Goal: Transaction & Acquisition: Purchase product/service

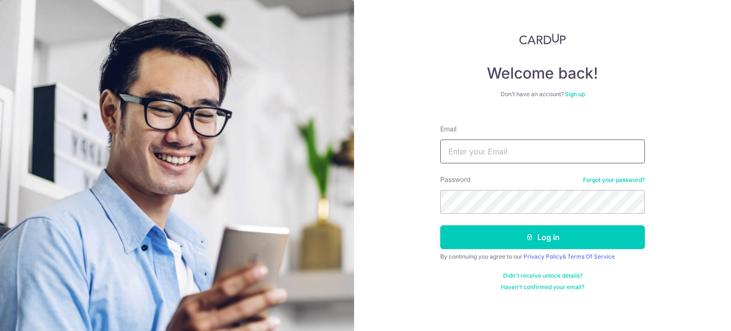
click at [521, 154] on input "Email" at bounding box center [542, 151] width 205 height 24
type input "[EMAIL_ADDRESS][DOMAIN_NAME]"
click at [500, 220] on form "Email admin@kinvet.sg Password Forgot your password? Log in By continuing you a…" at bounding box center [542, 204] width 205 height 174
click at [440, 225] on button "Log in" at bounding box center [542, 237] width 205 height 24
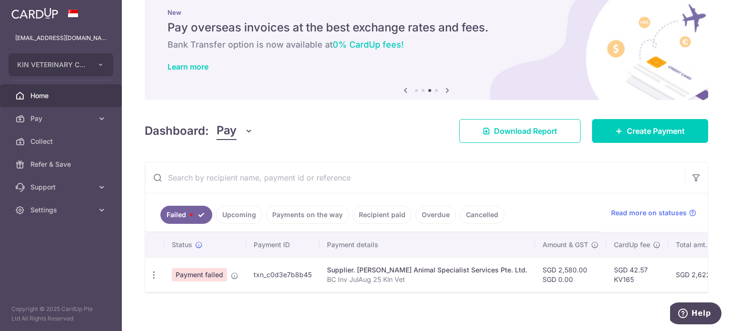
scroll to position [32, 0]
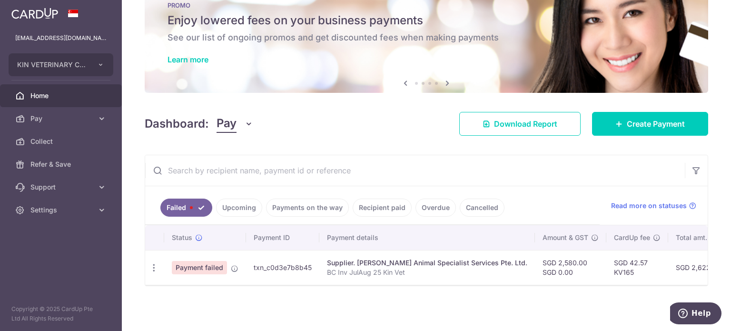
click at [360, 132] on div "× Pause Schedule Pause all future payments in this series Pause just this one p…" at bounding box center [426, 165] width 609 height 331
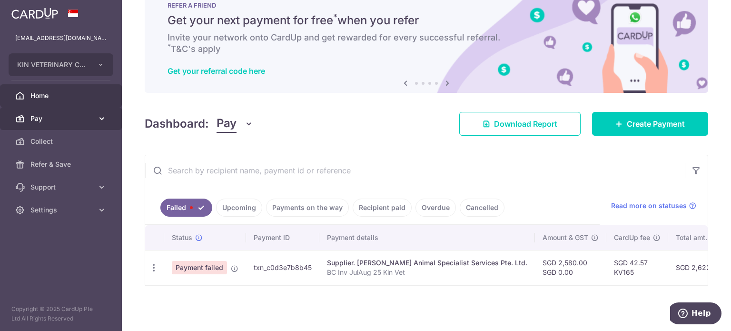
click at [80, 114] on span "Pay" at bounding box center [61, 119] width 63 height 10
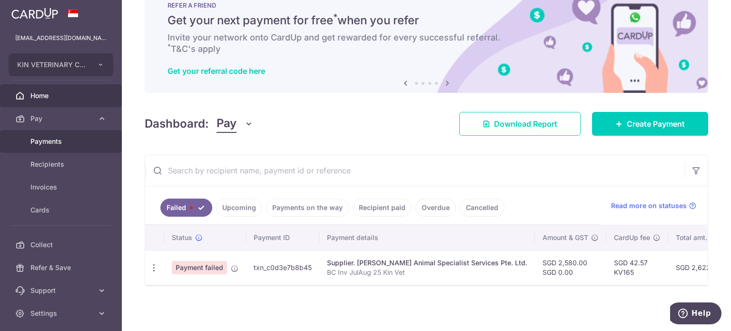
click at [69, 134] on link "Payments" at bounding box center [61, 141] width 122 height 23
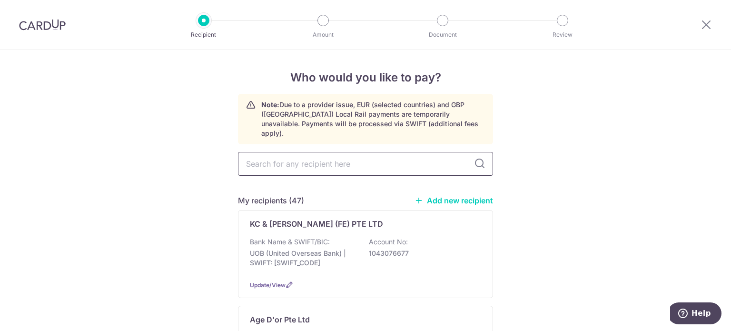
drag, startPoint x: 295, startPoint y: 161, endPoint x: 300, endPoint y: 160, distance: 4.9
click at [295, 161] on input "text" at bounding box center [365, 164] width 255 height 24
type input "flemm"
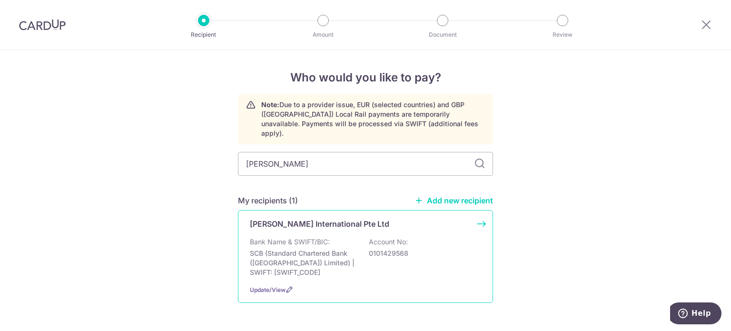
click at [411, 237] on div "Bank Name & SWIFT/BIC: SCB (Standard Chartered Bank (Singapore) Limited) | SWIF…" at bounding box center [365, 257] width 231 height 40
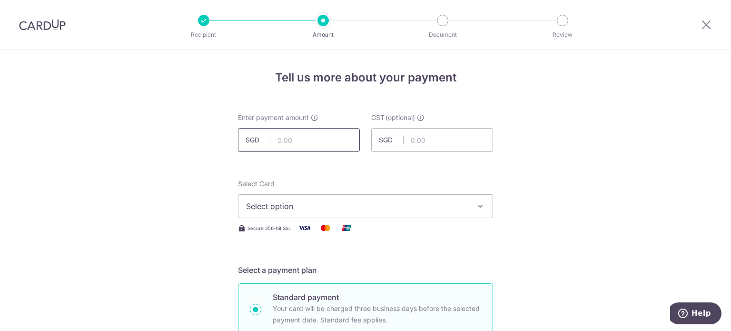
click at [308, 142] on input "text" at bounding box center [299, 140] width 122 height 24
type input "159.14"
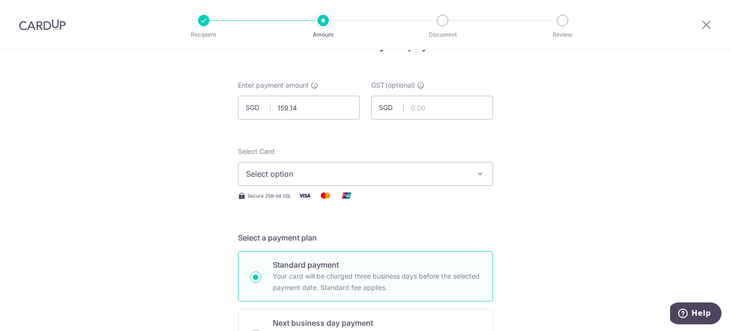
scroll to position [48, 0]
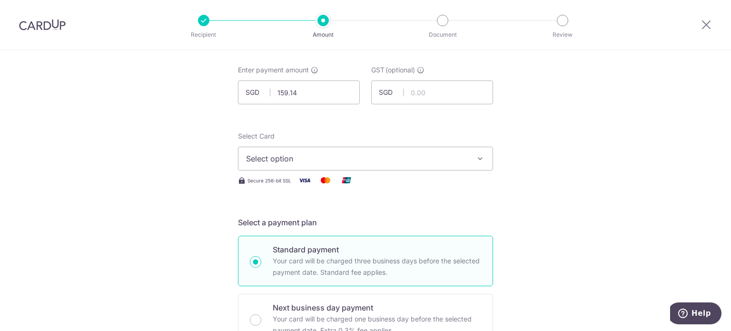
click at [398, 155] on span "Select option" at bounding box center [357, 158] width 222 height 11
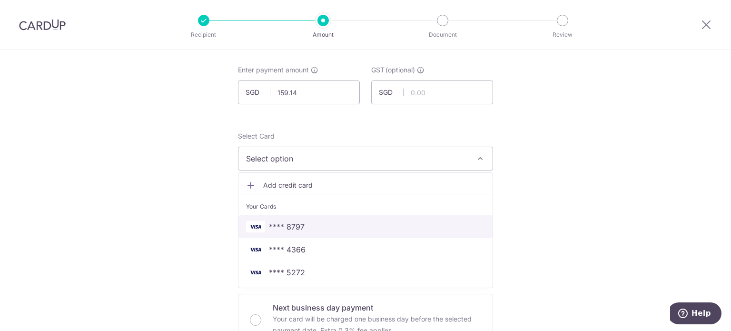
click at [346, 221] on span "**** 8797" at bounding box center [365, 226] width 239 height 11
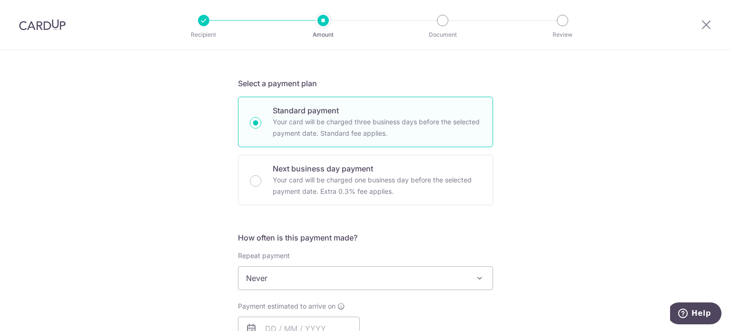
scroll to position [190, 0]
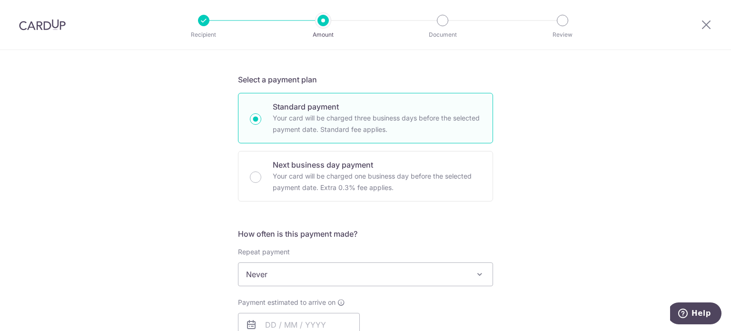
click at [338, 269] on span "Never" at bounding box center [365, 274] width 254 height 23
click at [584, 184] on div "Tell us more about your payment Enter payment amount SGD 159.14 159.14 GST (opt…" at bounding box center [365, 322] width 731 height 925
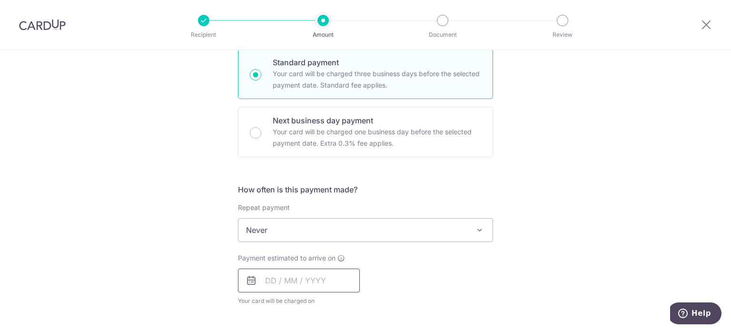
scroll to position [286, 0]
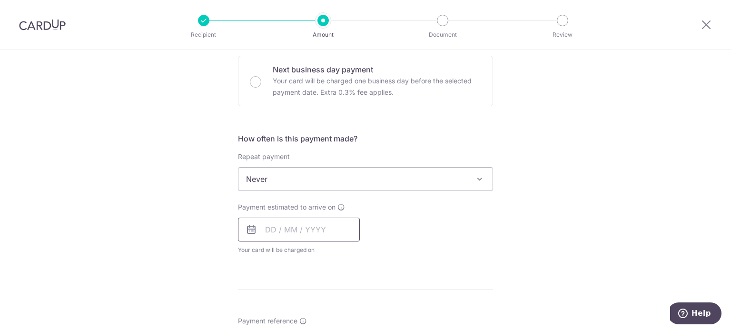
click at [305, 226] on input "text" at bounding box center [299, 229] width 122 height 24
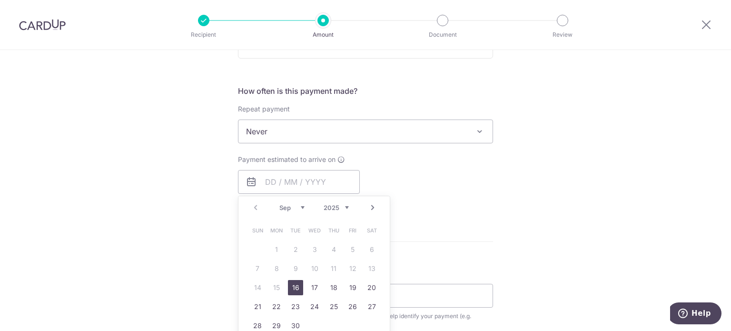
click at [299, 285] on link "16" at bounding box center [295, 287] width 15 height 15
type input "[DATE]"
click at [497, 222] on div "Tell us more about your payment Enter payment amount SGD 159.14 159.14 GST (opt…" at bounding box center [365, 179] width 731 height 925
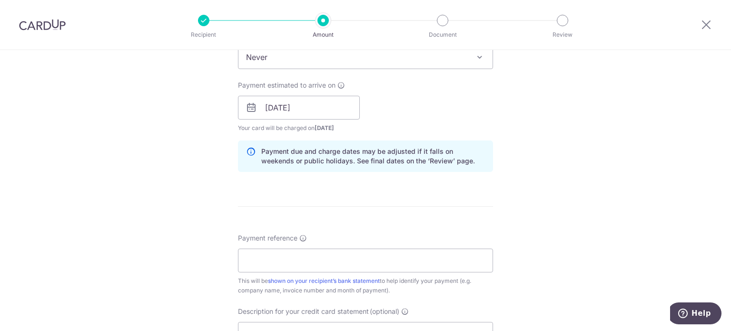
scroll to position [476, 0]
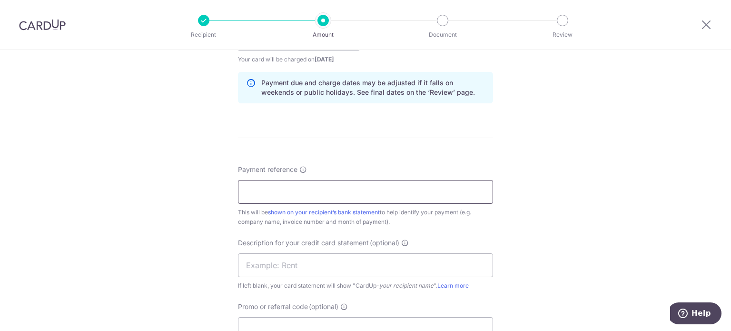
click at [349, 180] on input "Payment reference" at bounding box center [365, 192] width 255 height 24
click at [285, 188] on input "Flem Inv Jul 25 Kin Vet" at bounding box center [365, 192] width 255 height 24
drag, startPoint x: 366, startPoint y: 192, endPoint x: 127, endPoint y: 193, distance: 239.3
click at [126, 192] on div "Tell us more about your payment Enter payment amount SGD 159.14 159.14 GST (opt…" at bounding box center [365, 56] width 731 height 964
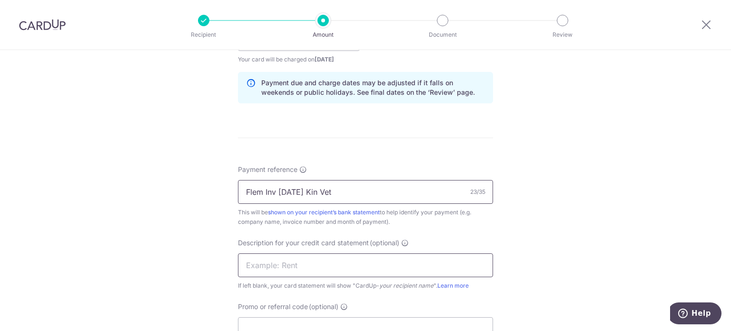
type input "Flem Inv Aug 25 Kin Vet"
drag, startPoint x: 282, startPoint y: 261, endPoint x: 241, endPoint y: 264, distance: 40.5
click at [282, 261] on input "text" at bounding box center [365, 265] width 255 height 24
paste input "Flem Inv Aug 25"
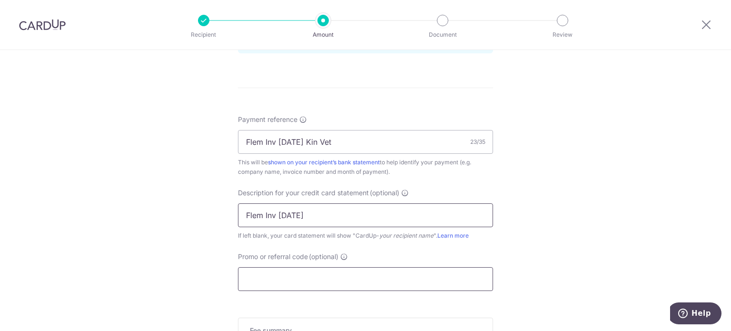
scroll to position [571, 0]
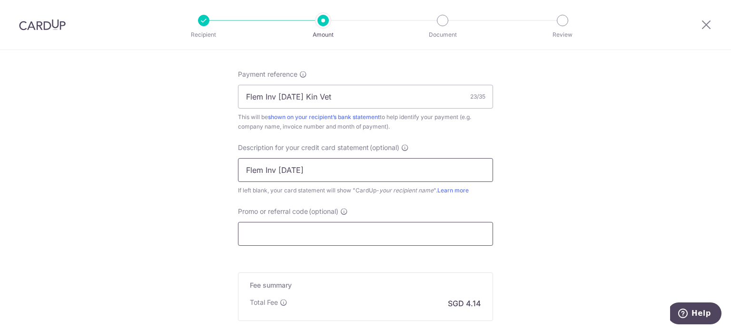
type input "Flem Inv Aug 25"
click at [291, 228] on input "Promo or referral code (optional)" at bounding box center [365, 234] width 255 height 24
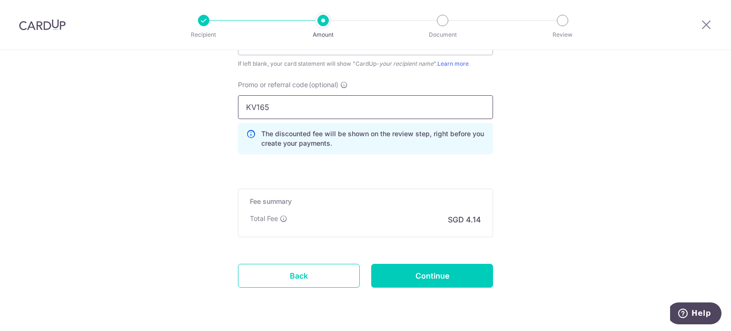
scroll to position [714, 0]
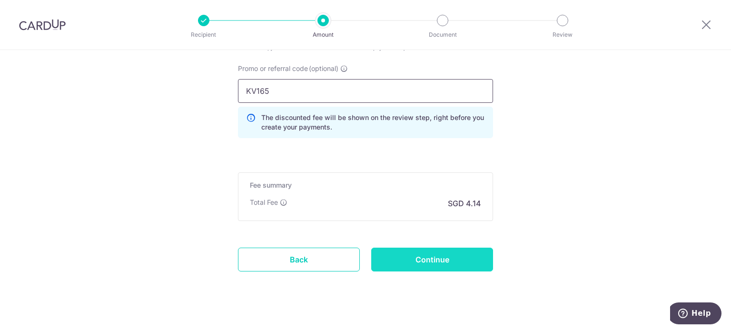
type input "KV165"
click at [409, 253] on input "Continue" at bounding box center [432, 259] width 122 height 24
type input "Create Schedule"
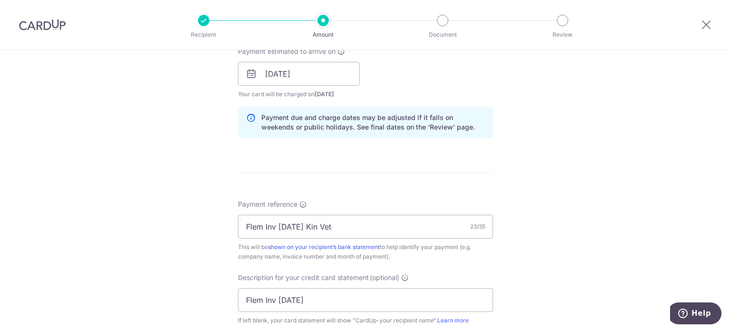
scroll to position [428, 0]
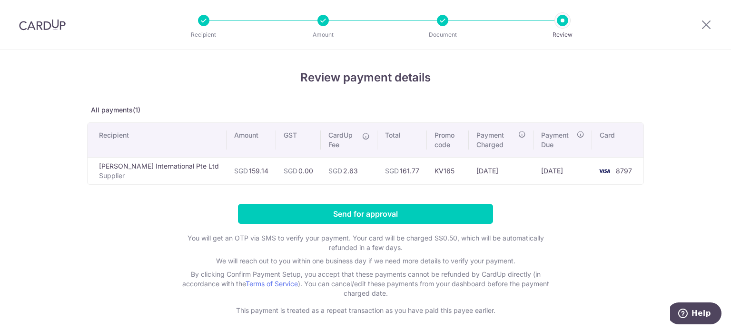
scroll to position [40, 0]
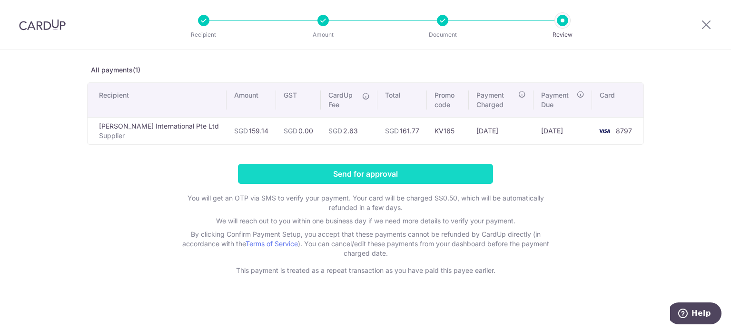
click at [446, 170] on input "Send for approval" at bounding box center [365, 174] width 255 height 20
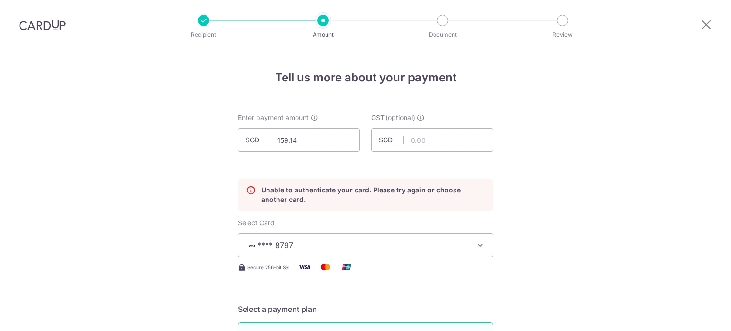
scroll to position [129, 0]
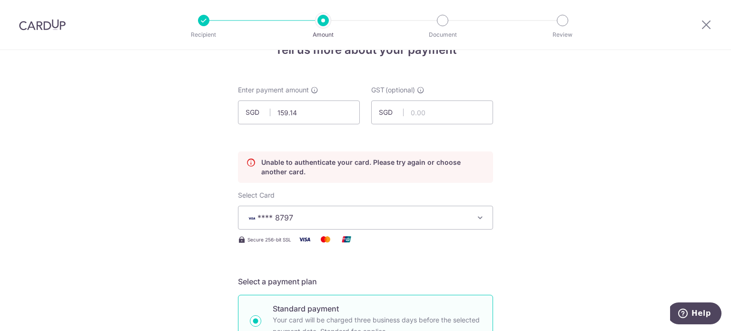
scroll to position [0, 0]
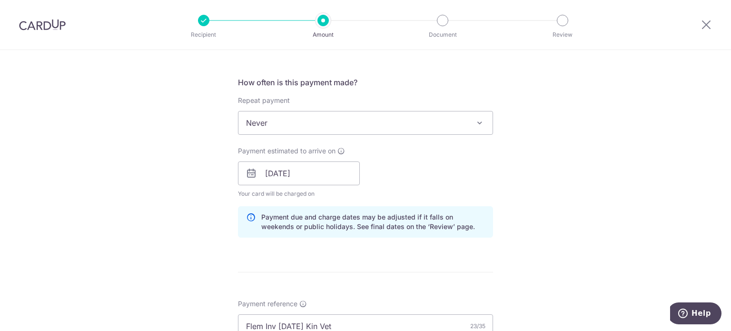
click at [606, 203] on div "Tell us more about your payment Enter payment amount SGD 159.14 159.14 GST (opt…" at bounding box center [365, 191] width 731 height 1045
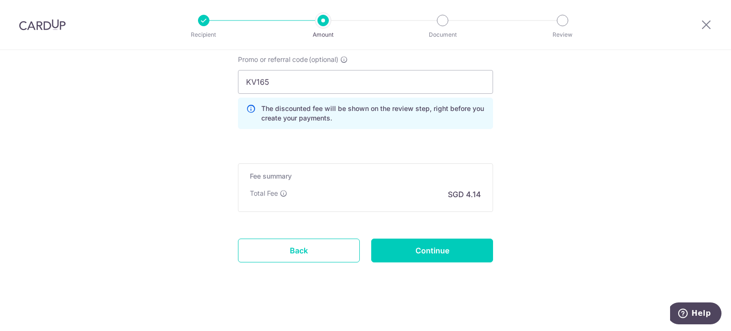
scroll to position [763, 0]
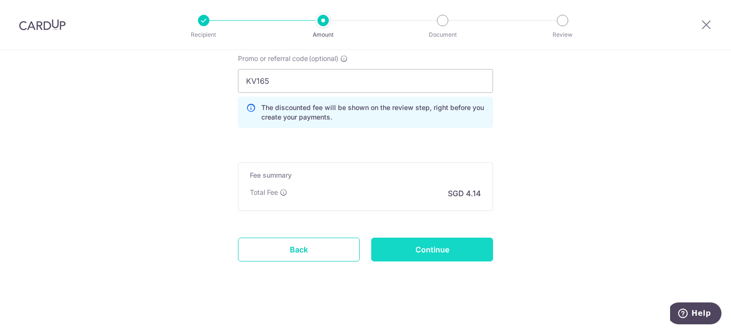
click at [478, 241] on input "Continue" at bounding box center [432, 249] width 122 height 24
type input "Update Schedule"
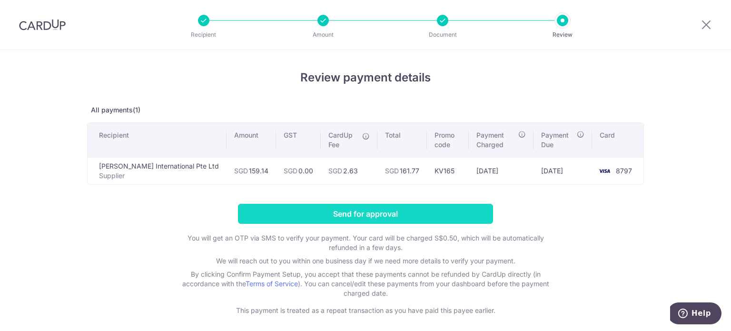
click at [418, 209] on input "Send for approval" at bounding box center [365, 214] width 255 height 20
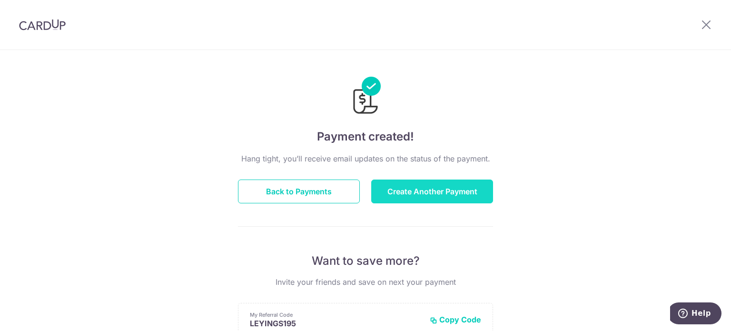
click at [413, 198] on button "Create Another Payment" at bounding box center [432, 191] width 122 height 24
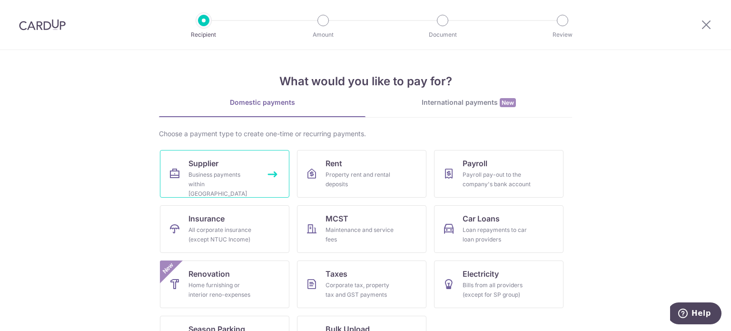
click at [208, 182] on div "Business payments within Singapore" at bounding box center [222, 184] width 69 height 29
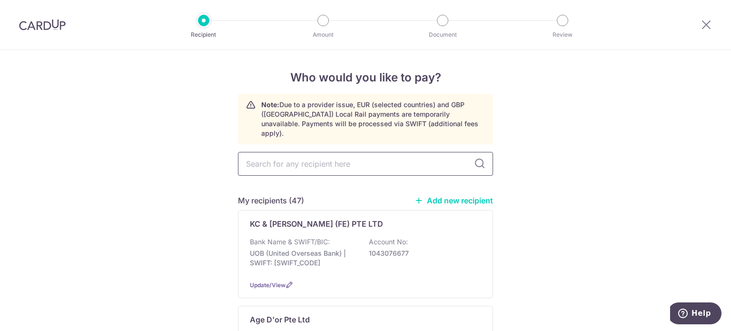
click at [357, 154] on input "text" at bounding box center [365, 164] width 255 height 24
type input "an"
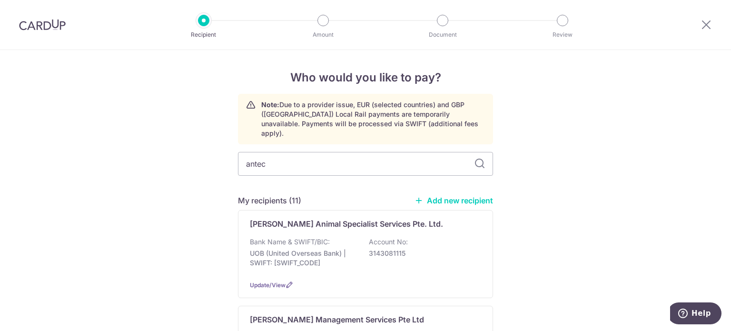
type input "antech"
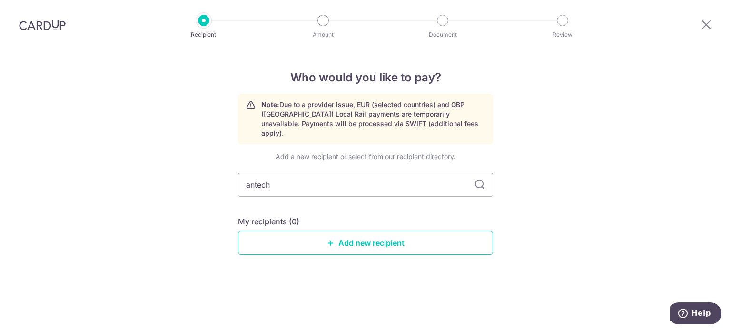
drag, startPoint x: 325, startPoint y: 167, endPoint x: 173, endPoint y: 173, distance: 152.8
click at [173, 173] on div "Who would you like to pay? Note: Due to a provider issue, EUR (selected countri…" at bounding box center [365, 190] width 731 height 281
type input "asia"
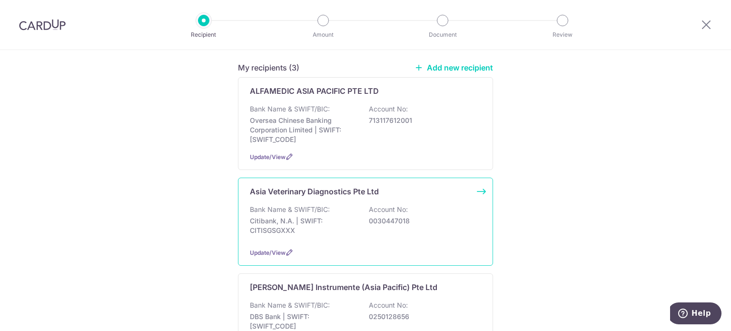
scroll to position [143, 0]
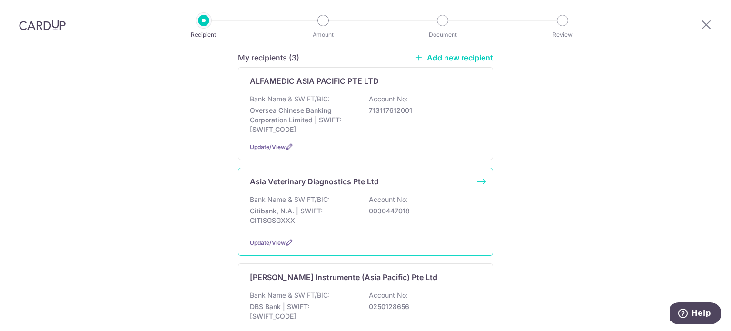
click at [356, 203] on div "Bank Name & SWIFT/BIC: Citibank, N.A. | SWIFT: CITISGSGXXX Account No: 00304470…" at bounding box center [365, 212] width 231 height 35
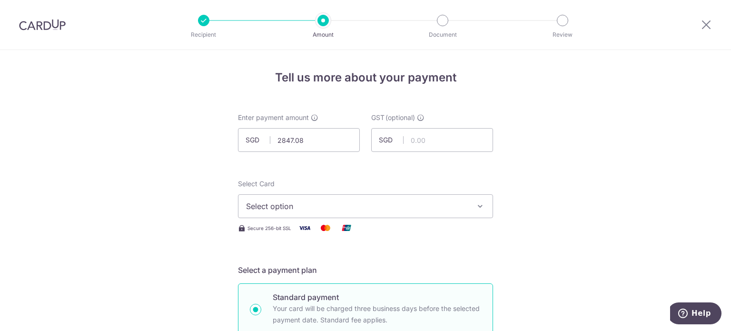
type input "2,847.08"
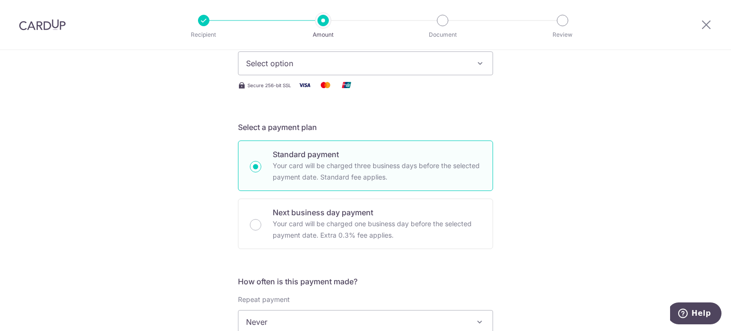
click at [354, 58] on span "Select option" at bounding box center [357, 63] width 222 height 11
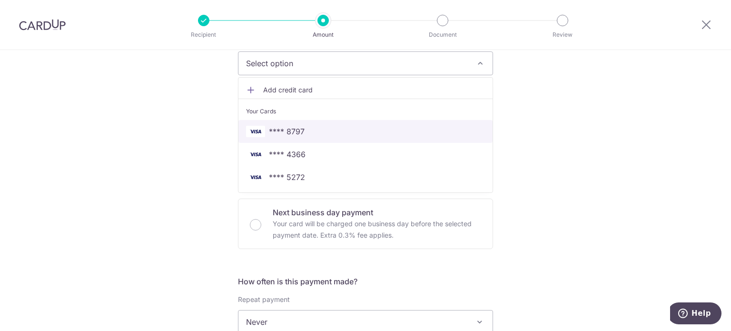
drag, startPoint x: 320, startPoint y: 131, endPoint x: 191, endPoint y: 137, distance: 129.1
click at [320, 131] on span "**** 8797" at bounding box center [365, 131] width 239 height 11
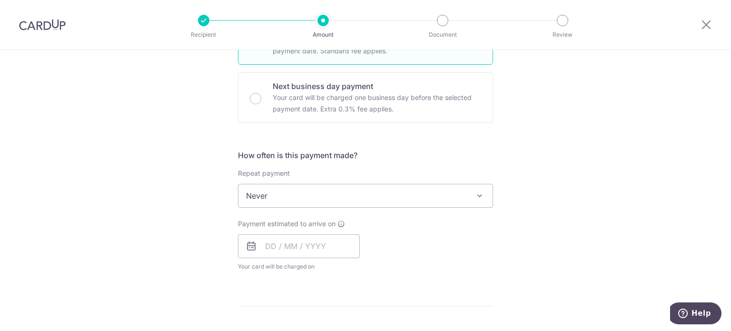
scroll to position [286, 0]
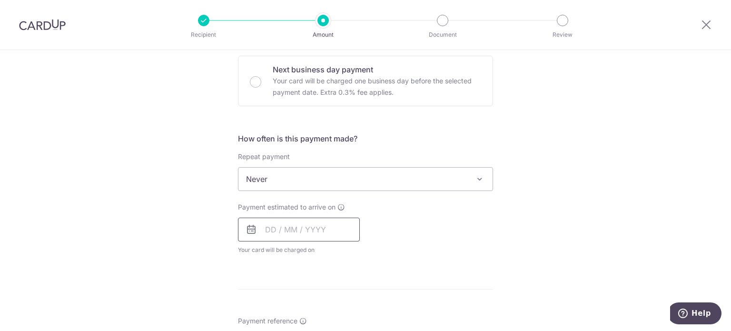
click at [287, 231] on input "text" at bounding box center [299, 229] width 122 height 24
click at [291, 329] on link "16" at bounding box center [295, 334] width 15 height 15
type input "[DATE]"
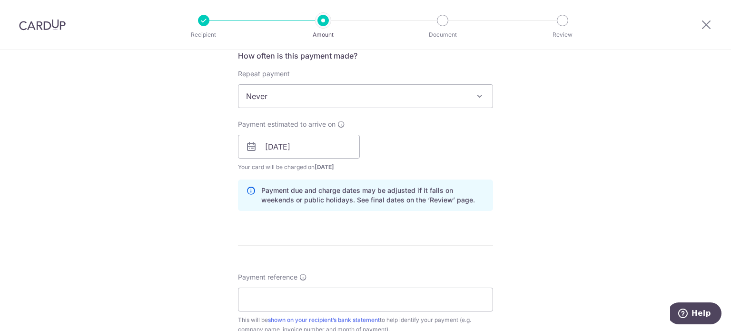
scroll to position [428, 0]
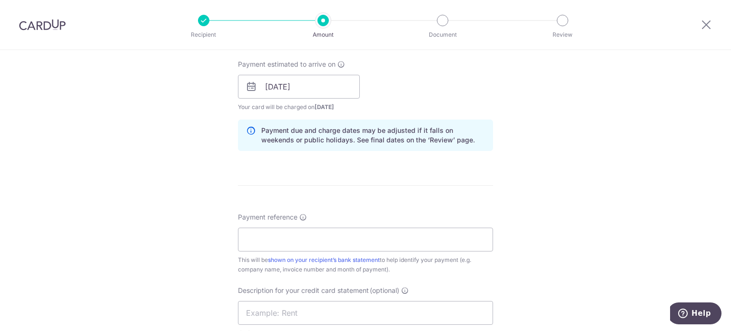
click at [394, 252] on div "Payment reference This will be shown on your recipient’s bank statement to help…" at bounding box center [365, 243] width 255 height 62
click at [414, 247] on input "Payment reference" at bounding box center [365, 239] width 255 height 24
type input "L"
type input "KV165"
click at [567, 206] on div "Tell us more about your payment Enter payment amount SGD 2,847.08 2847.08 GST (…" at bounding box center [365, 104] width 731 height 964
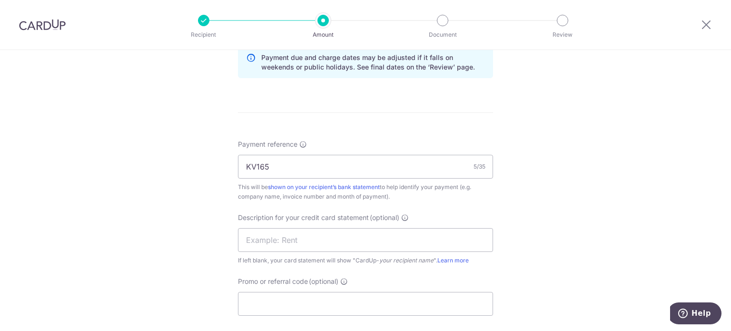
scroll to position [571, 0]
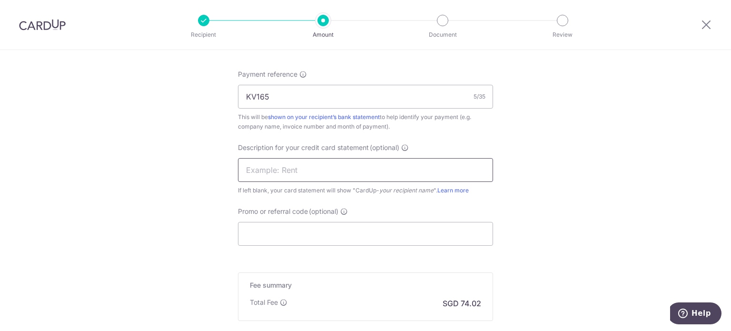
click at [365, 169] on input "text" at bounding box center [365, 170] width 255 height 24
click at [282, 167] on input "AVD Inv Jun 25" at bounding box center [365, 170] width 255 height 24
drag, startPoint x: 312, startPoint y: 168, endPoint x: 113, endPoint y: 168, distance: 198.9
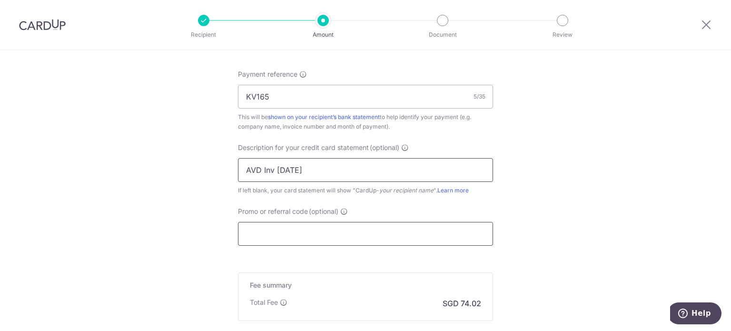
type input "AVD Inv Aug 25"
click at [256, 235] on input "Promo or referral code (optional)" at bounding box center [365, 234] width 255 height 24
paste input "AVD Inv Aug 25"
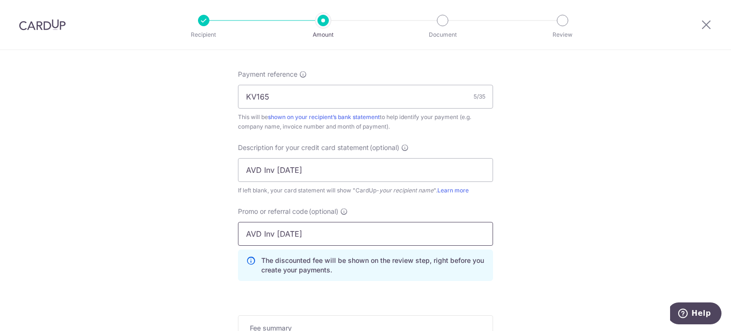
type input "AVD Inv Aug 25"
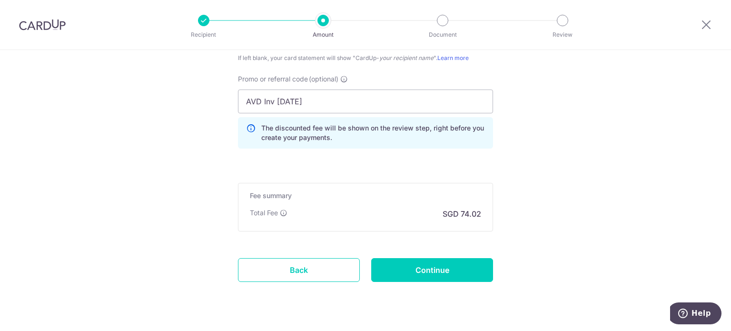
scroll to position [724, 0]
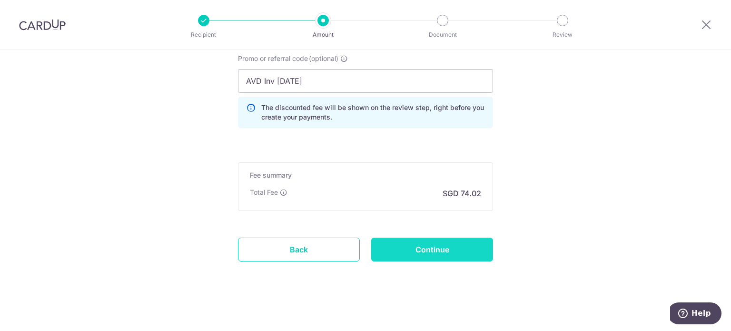
click at [443, 239] on input "Continue" at bounding box center [432, 249] width 122 height 24
type input "Create Schedule"
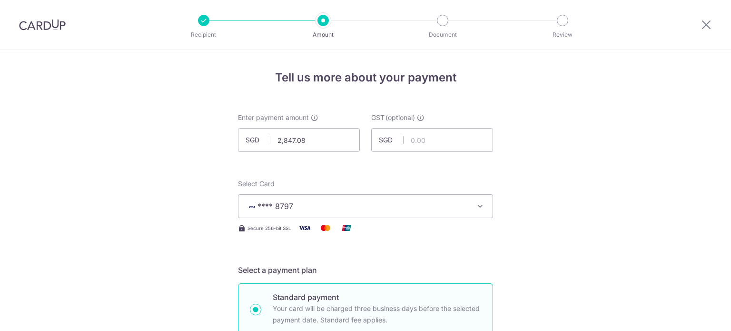
scroll to position [737, 0]
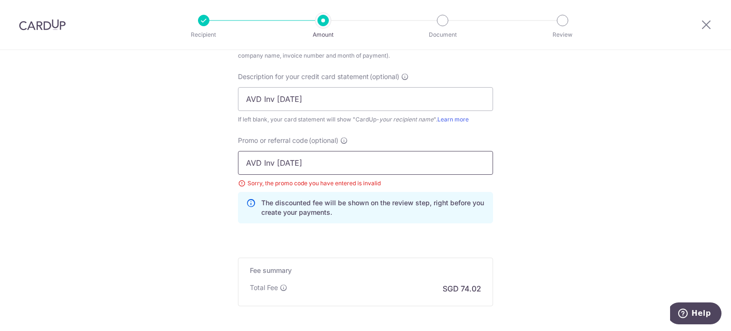
drag, startPoint x: 316, startPoint y: 165, endPoint x: 167, endPoint y: 164, distance: 149.4
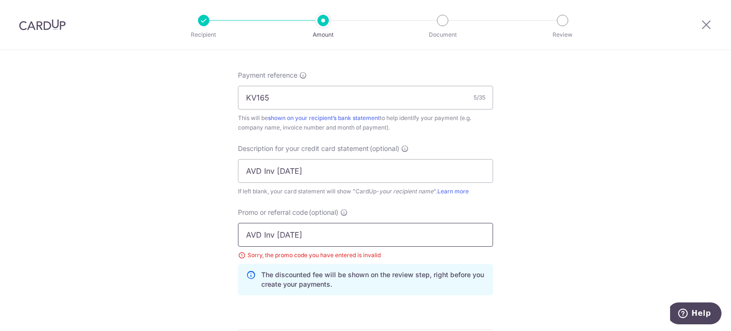
scroll to position [547, 0]
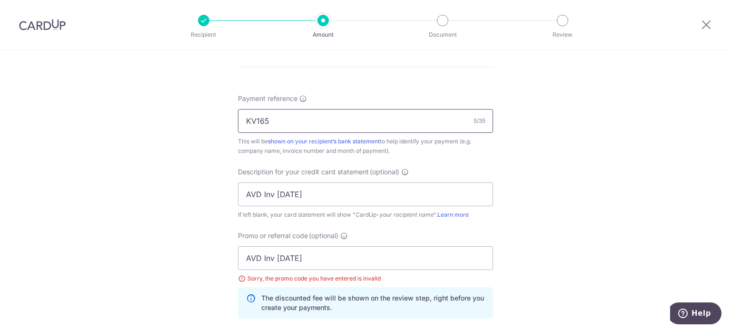
click at [188, 123] on div "Tell us more about your payment Enter payment amount SGD 2,847.08 2847.08 GST (…" at bounding box center [365, 13] width 731 height 1020
paste input "AVD Inv Aug 2"
type input "AVD Inv Aug 25"
drag, startPoint x: 295, startPoint y: 263, endPoint x: 186, endPoint y: 276, distance: 109.7
click at [186, 276] on div "Tell us more about your payment Enter payment amount SGD 2,847.08 2847.08 GST (…" at bounding box center [365, 13] width 731 height 1020
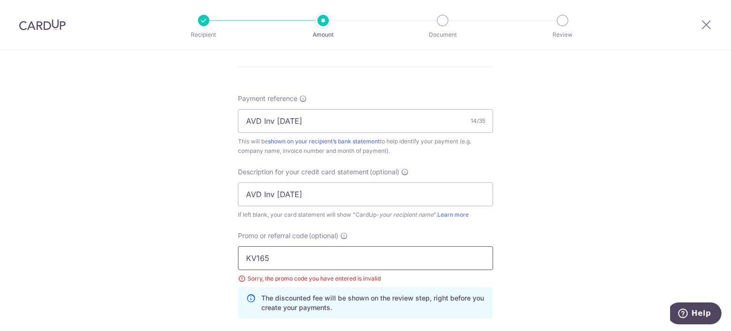
type input "KV165"
click at [575, 199] on div "Tell us more about your payment Enter payment amount SGD 2,847.08 2847.08 GST (…" at bounding box center [365, 13] width 731 height 1020
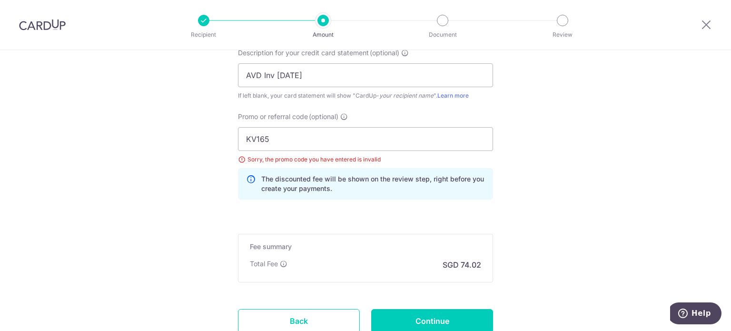
scroll to position [689, 0]
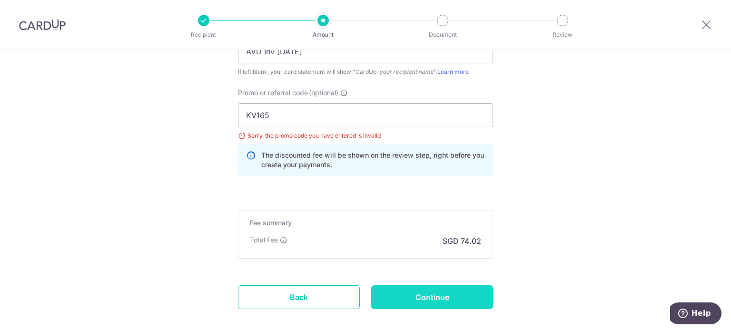
click at [422, 295] on input "Continue" at bounding box center [432, 297] width 122 height 24
type input "Update Schedule"
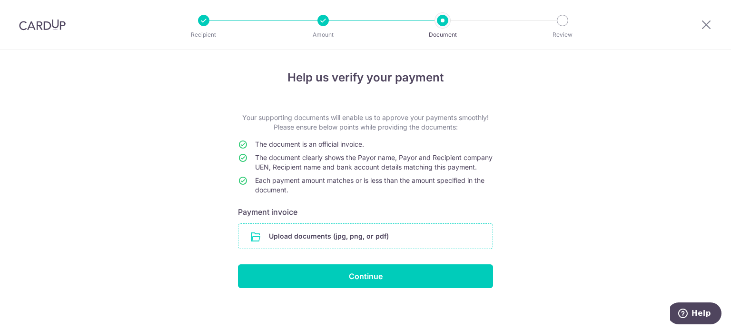
click at [350, 245] on input "file" at bounding box center [365, 236] width 254 height 25
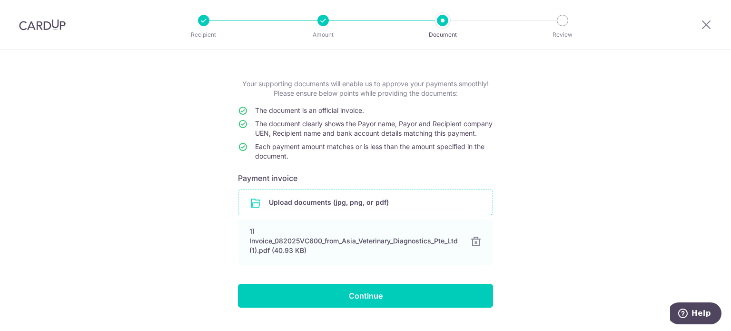
scroll to position [64, 0]
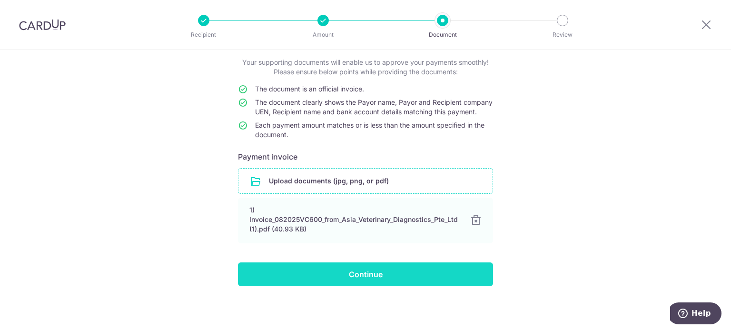
click at [360, 270] on input "Continue" at bounding box center [365, 274] width 255 height 24
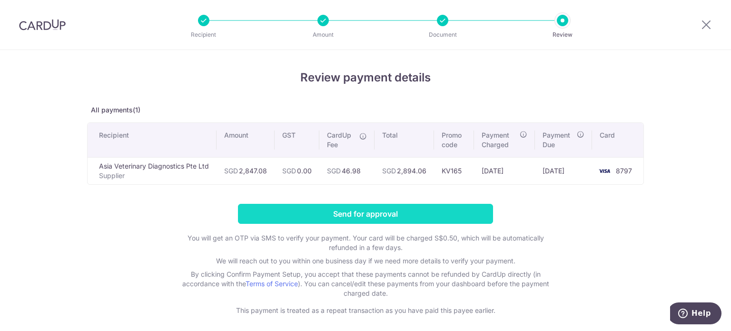
click at [387, 218] on input "Send for approval" at bounding box center [365, 214] width 255 height 20
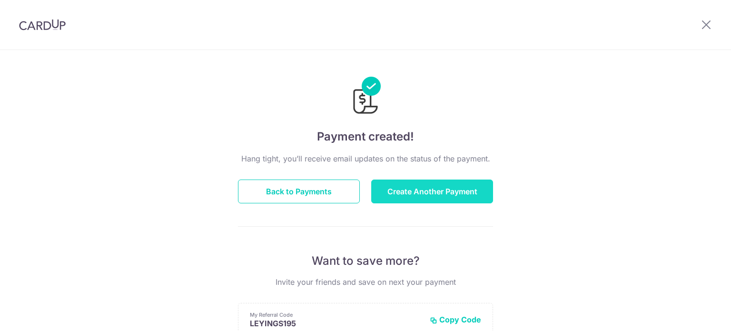
click at [463, 196] on button "Create Another Payment" at bounding box center [432, 191] width 122 height 24
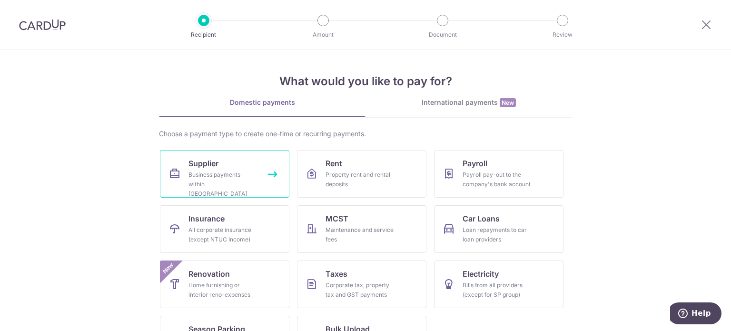
click at [249, 162] on link "Supplier Business payments within Singapore" at bounding box center [224, 174] width 129 height 48
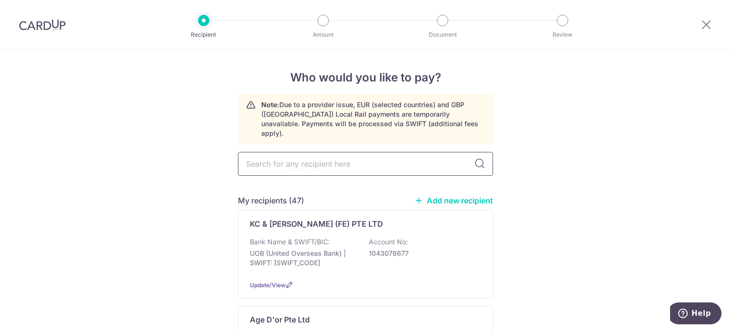
click at [338, 160] on input "text" at bounding box center [365, 164] width 255 height 24
type input "jm"
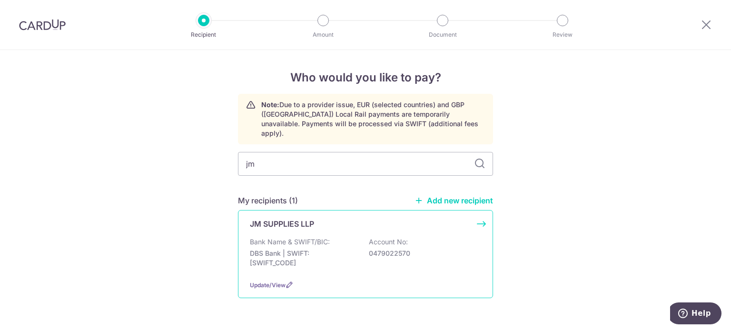
click at [427, 237] on div "Bank Name & SWIFT/BIC: DBS Bank | SWIFT: DBSSSGSGXXX Account No: 0479022570" at bounding box center [365, 254] width 231 height 35
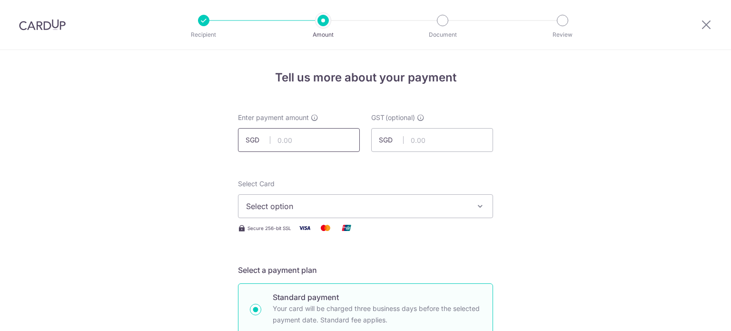
click at [295, 137] on input "text" at bounding box center [299, 140] width 122 height 24
type input "753.00"
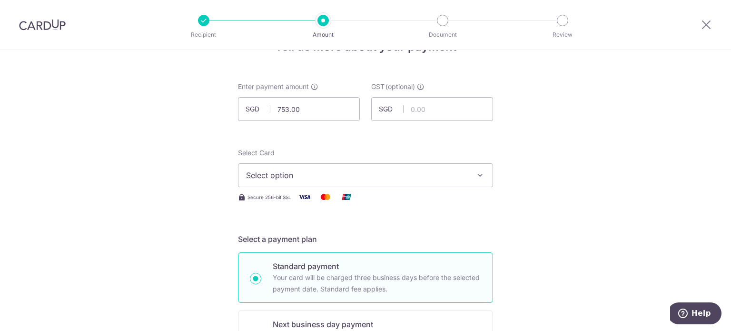
scroll to position [48, 0]
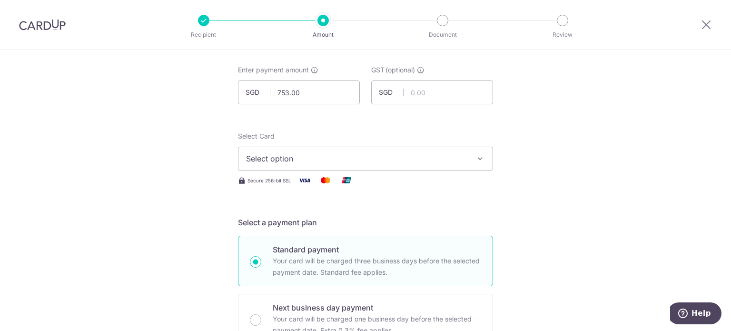
click at [414, 169] on button "Select option" at bounding box center [365, 159] width 255 height 24
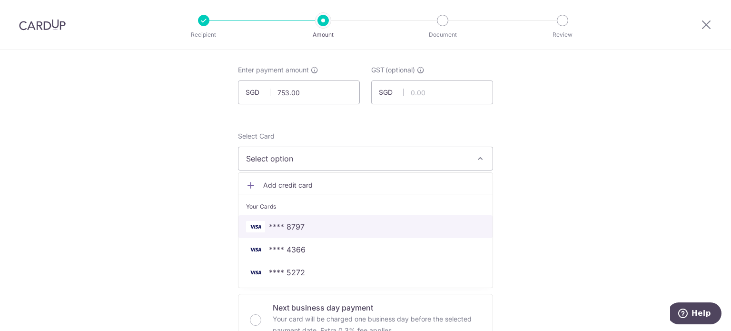
drag, startPoint x: 331, startPoint y: 231, endPoint x: 374, endPoint y: 218, distance: 45.2
click at [331, 231] on span "**** 8797" at bounding box center [365, 226] width 239 height 11
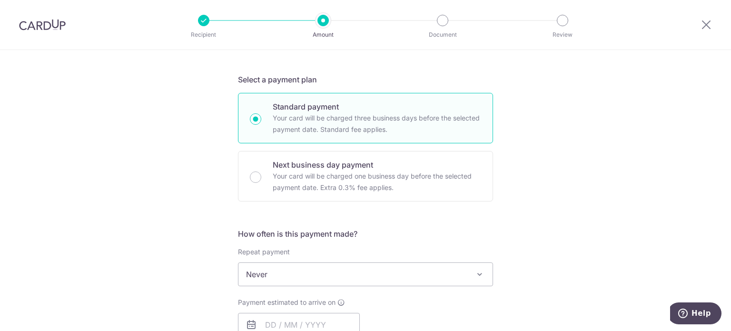
scroll to position [333, 0]
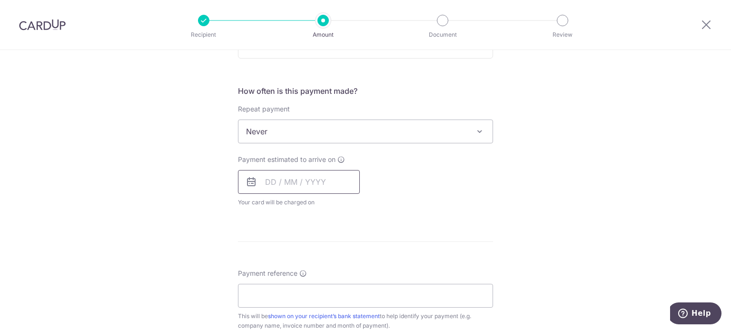
click at [315, 182] on input "text" at bounding box center [299, 182] width 122 height 24
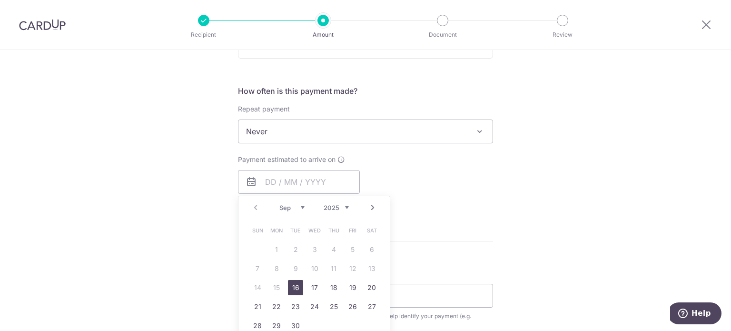
click at [291, 289] on link "16" at bounding box center [295, 287] width 15 height 15
type input "16/09/2025"
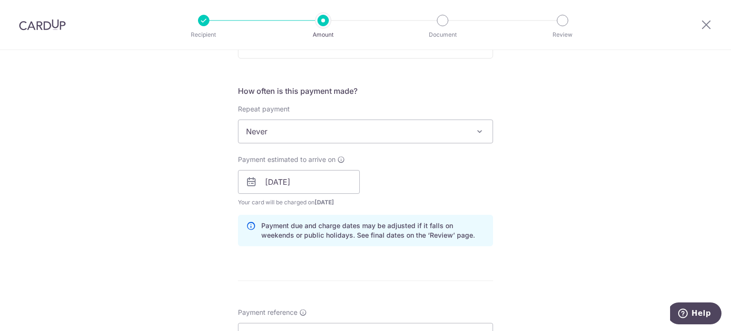
click at [456, 205] on div "Payment estimated to arrive on 16/09/2025 Prev Next Sep Oct Nov Dec 2025 2026 2…" at bounding box center [365, 181] width 266 height 52
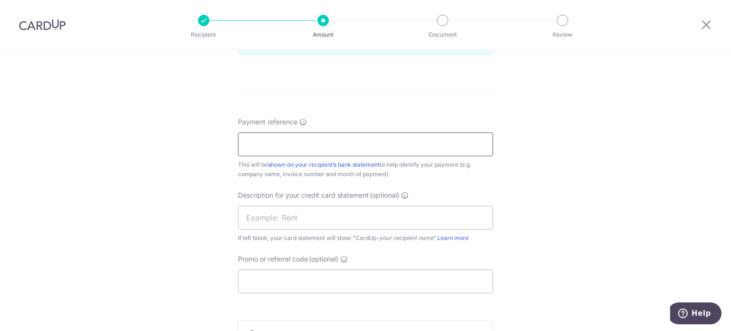
click at [299, 141] on input "Payment reference" at bounding box center [365, 144] width 255 height 24
drag, startPoint x: 315, startPoint y: 142, endPoint x: 178, endPoint y: 145, distance: 136.6
click at [178, 145] on div "Tell us more about your payment Enter payment amount SGD 753.00 753.00 GST (opt…" at bounding box center [365, 9] width 731 height 964
type input "JMS SOA Aug 25"
click at [299, 220] on input "text" at bounding box center [365, 218] width 255 height 24
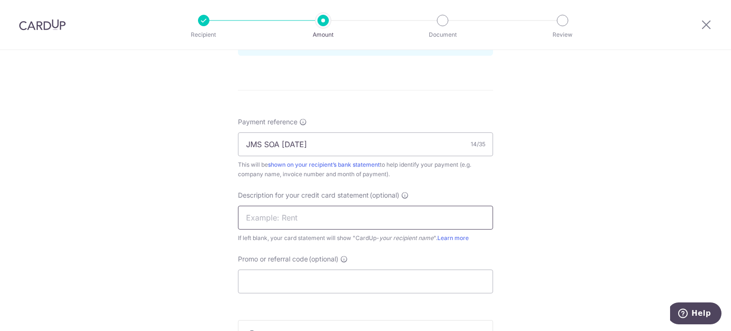
paste input "JMS SOA Aug 25"
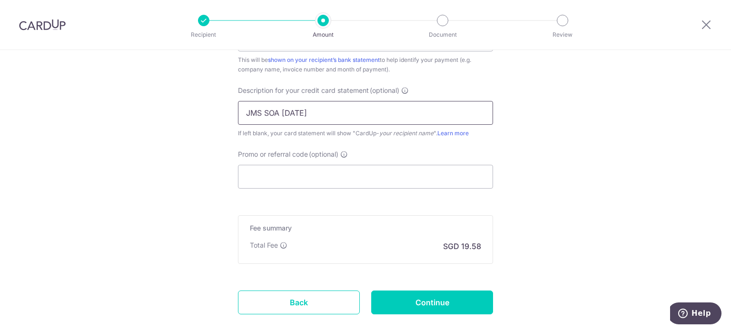
scroll to position [666, 0]
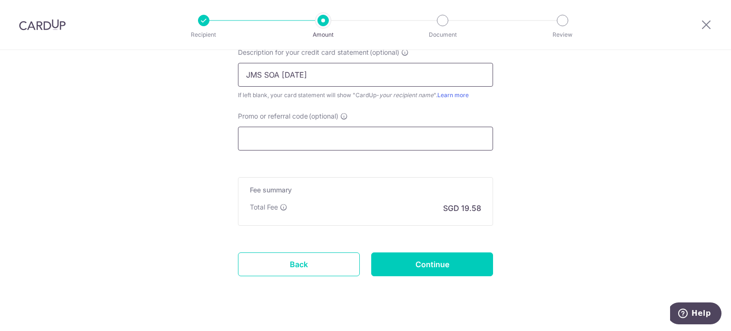
type input "JMS SOA Aug 25"
click at [378, 143] on input "Promo or referral code (optional)" at bounding box center [365, 139] width 255 height 24
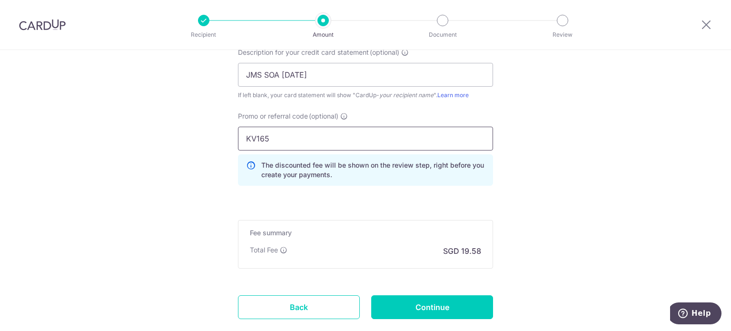
type input "KV165"
click at [455, 298] on input "Continue" at bounding box center [432, 307] width 122 height 24
type input "Create Schedule"
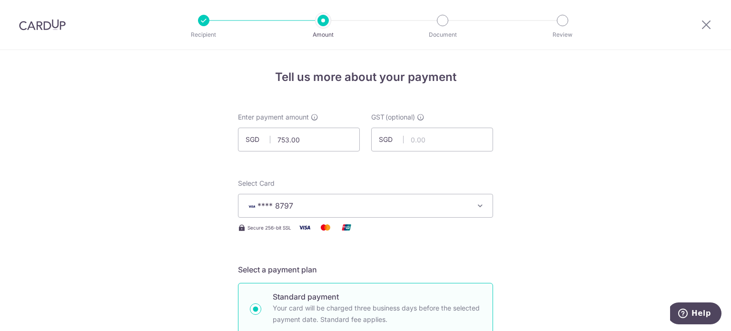
scroll to position [0, 0]
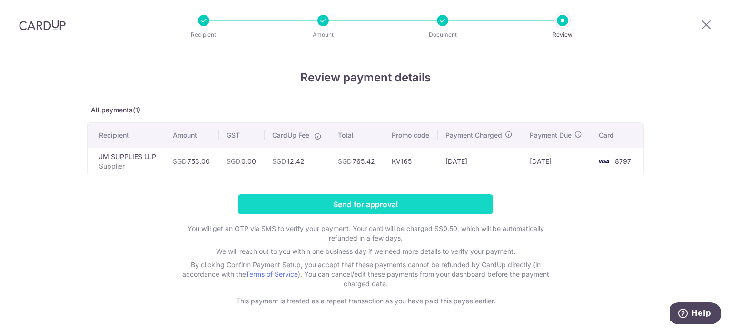
click at [459, 196] on input "Send for approval" at bounding box center [365, 204] width 255 height 20
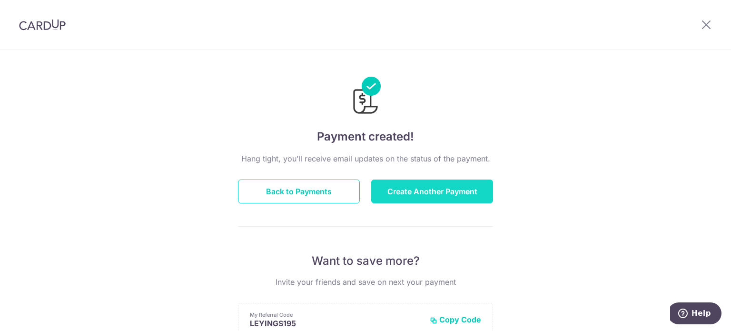
click at [404, 197] on button "Create Another Payment" at bounding box center [432, 191] width 122 height 24
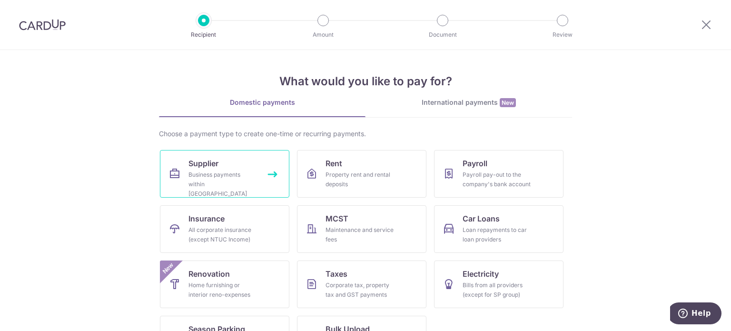
click at [243, 188] on div "Business payments within [GEOGRAPHIC_DATA]" at bounding box center [222, 184] width 69 height 29
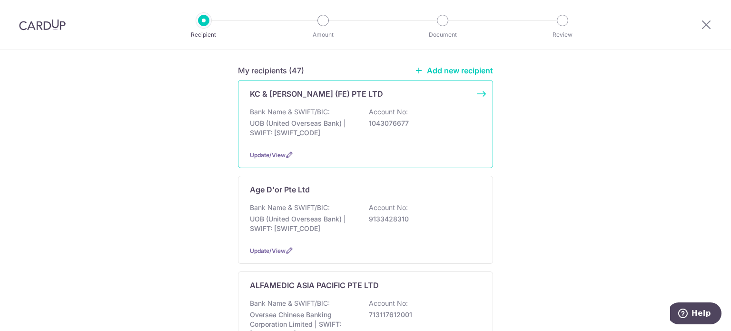
scroll to position [95, 0]
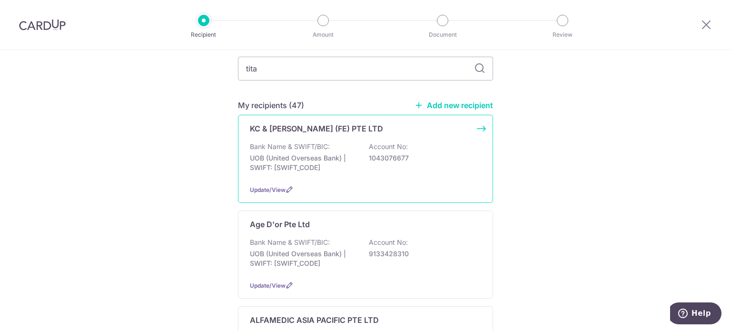
type input "titan"
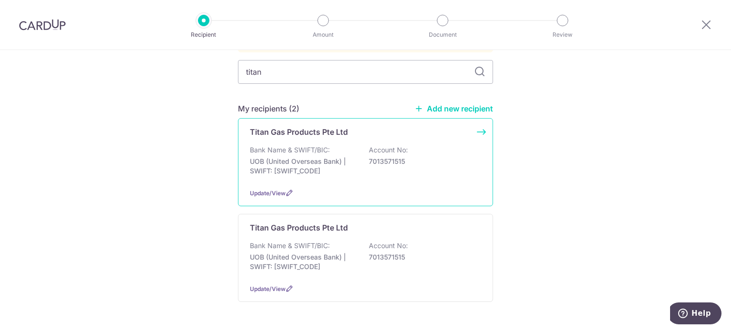
click at [390, 157] on p "7013571515" at bounding box center [422, 162] width 107 height 10
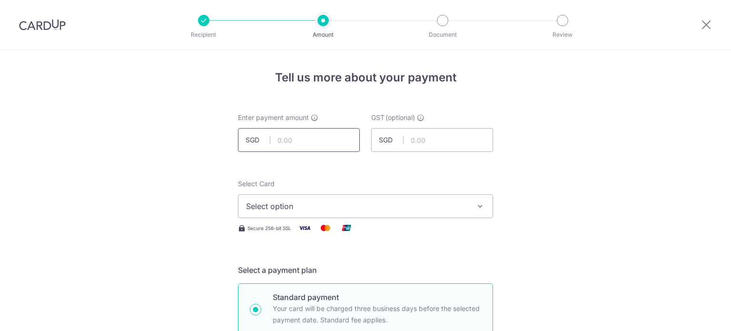
click at [286, 136] on input "text" at bounding box center [299, 140] width 122 height 24
type input "8.72"
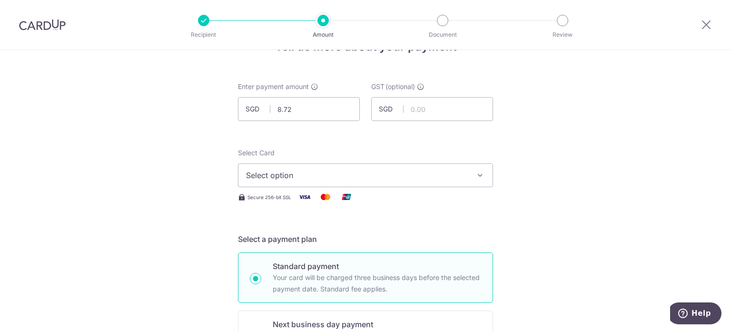
scroll to position [48, 0]
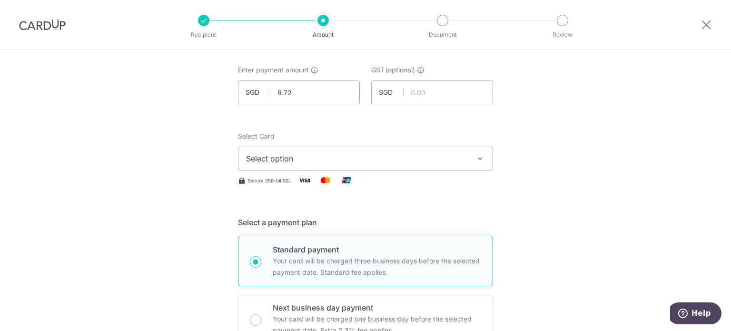
click at [367, 161] on span "Select option" at bounding box center [357, 158] width 222 height 11
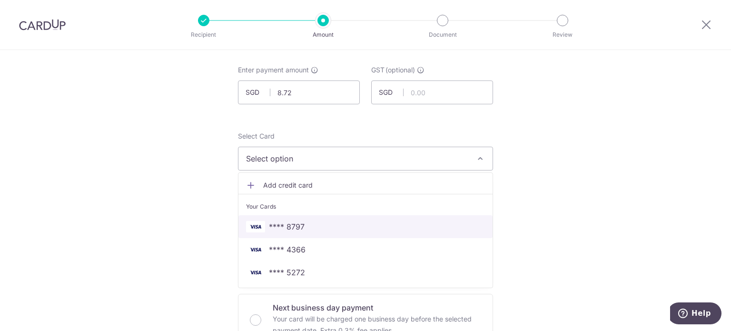
click at [315, 226] on span "**** 8797" at bounding box center [365, 226] width 239 height 11
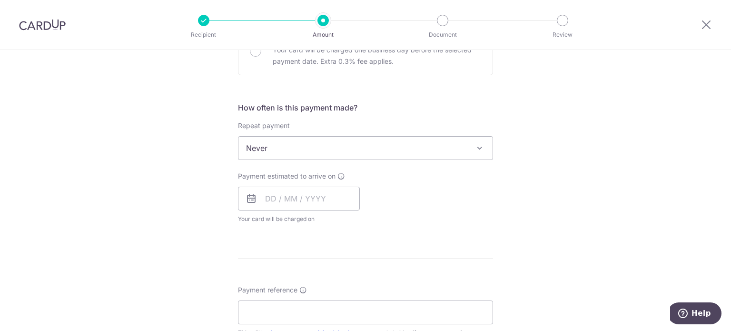
scroll to position [333, 0]
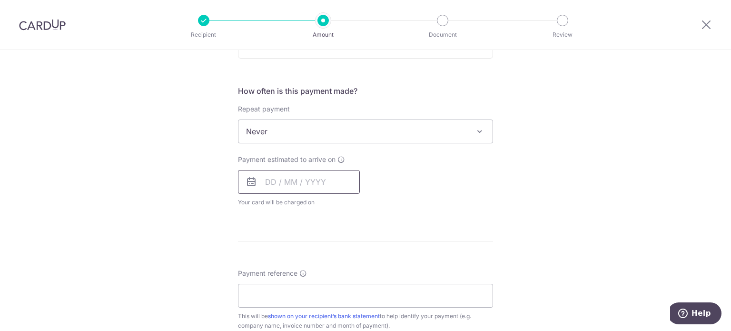
click at [289, 178] on input "text" at bounding box center [299, 182] width 122 height 24
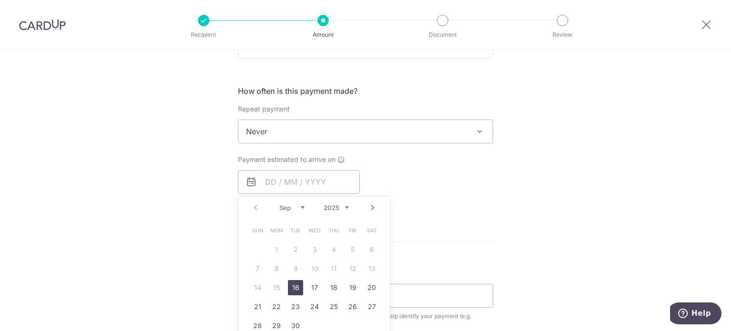
click at [288, 287] on link "16" at bounding box center [295, 287] width 15 height 15
click at [603, 196] on div "Tell us more about your payment Enter payment amount SGD 8.72 8.72 GST (optiona…" at bounding box center [365, 199] width 731 height 964
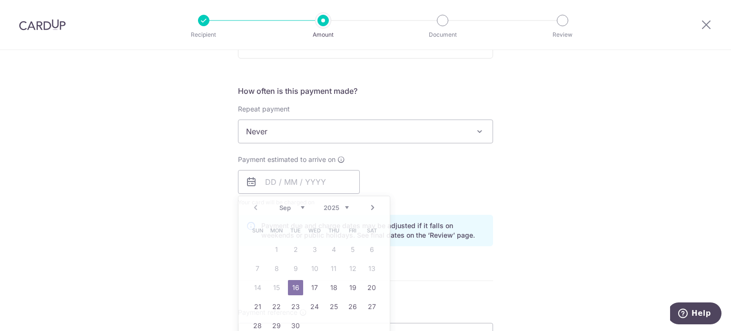
type input "[DATE]"
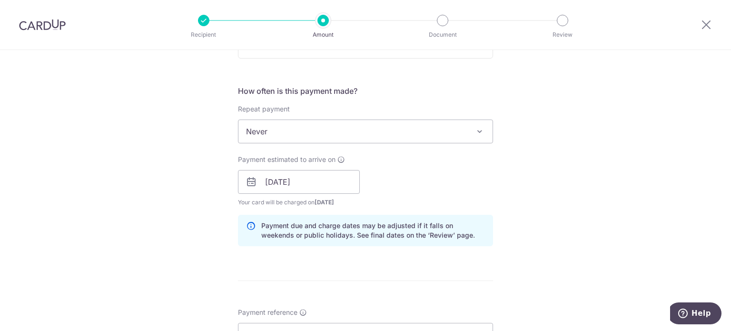
click at [555, 192] on div "Tell us more about your payment Enter payment amount SGD 8.72 8.72 GST (optiona…" at bounding box center [365, 218] width 731 height 1003
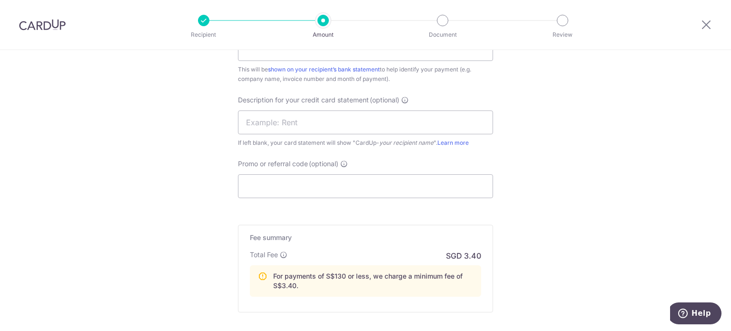
click at [345, 107] on div "Description for your credit card statement (optional) If left blank, your card …" at bounding box center [365, 121] width 255 height 52
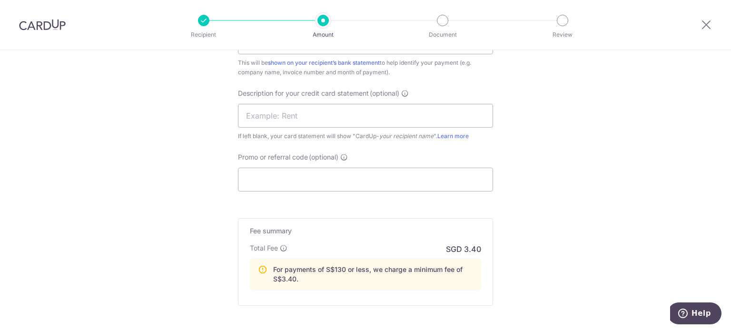
scroll to position [571, 0]
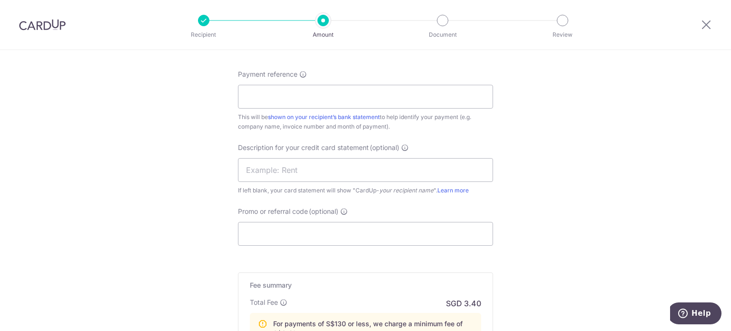
click at [327, 108] on div "Payment reference This will be shown on your recipient’s bank statement to help…" at bounding box center [365, 100] width 255 height 62
click at [332, 98] on input "Payment reference" at bounding box center [365, 97] width 255 height 24
click at [276, 95] on input "TIT SOA Jun 25 Kin Vet" at bounding box center [365, 97] width 255 height 24
drag, startPoint x: 339, startPoint y: 94, endPoint x: 120, endPoint y: 94, distance: 219.4
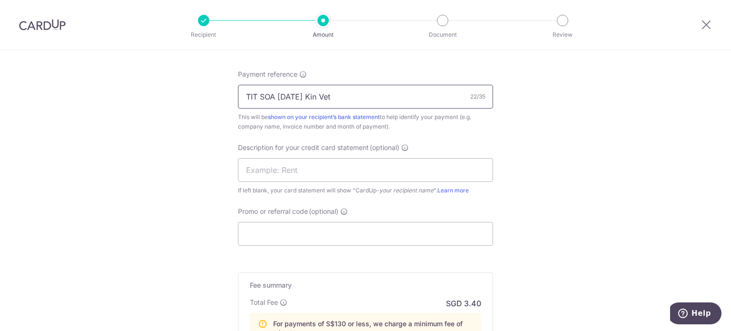
type input "TIT SOA Aug 25 Kin Vet"
click at [320, 171] on input "text" at bounding box center [365, 170] width 255 height 24
paste input "TIT SOA Aug 25"
type input "TIT SOA Aug 25"
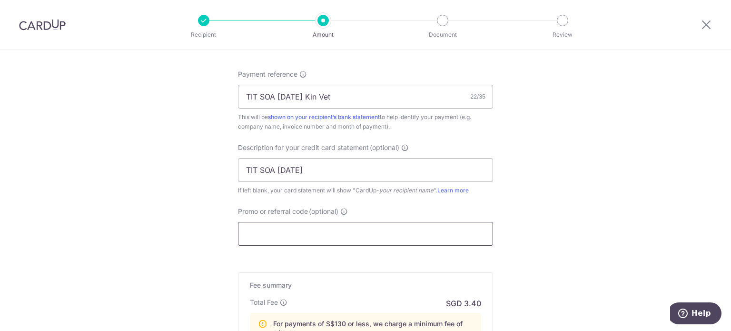
click at [264, 228] on input "Promo or referral code (optional)" at bounding box center [365, 234] width 255 height 24
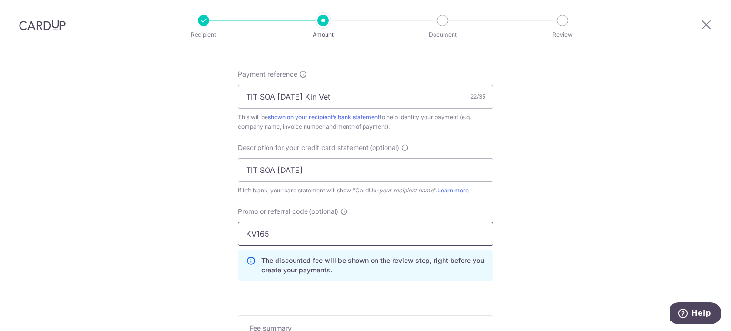
type input "KV165"
click at [181, 167] on div "Tell us more about your payment Enter payment amount SGD 8.72 8.72 GST (optiona…" at bounding box center [365, 1] width 731 height 1045
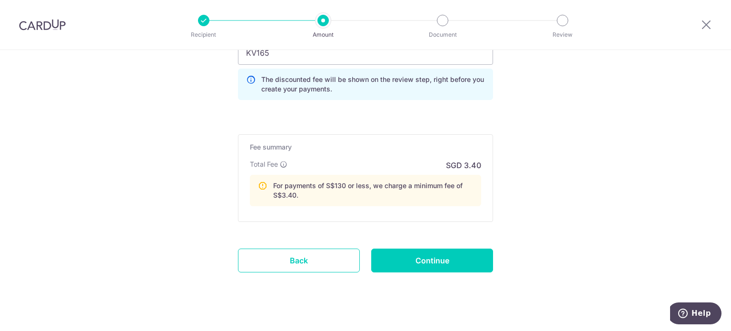
scroll to position [761, 0]
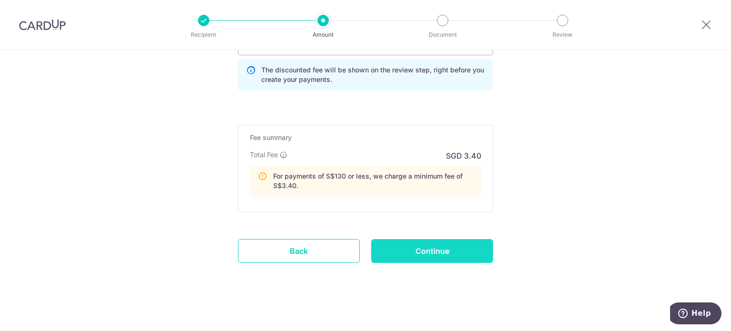
click at [409, 246] on input "Continue" at bounding box center [432, 251] width 122 height 24
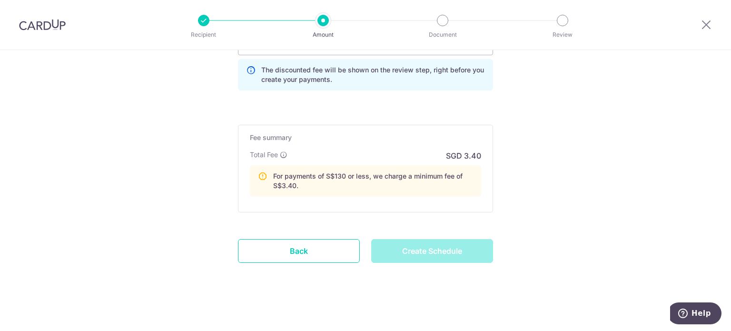
type input "Create Schedule"
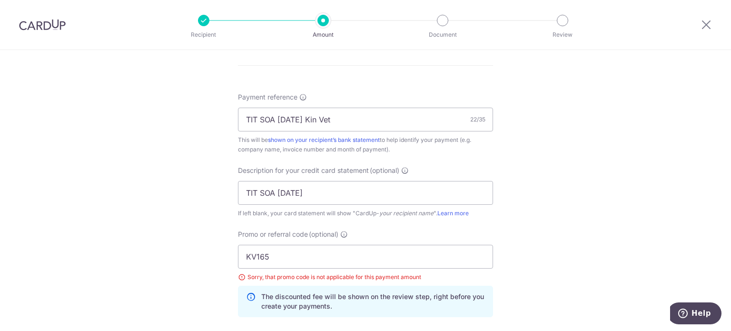
scroll to position [579, 0]
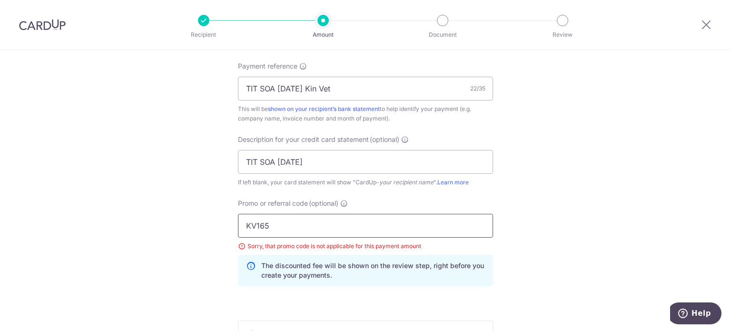
click at [284, 224] on input "KV165" at bounding box center [365, 226] width 255 height 24
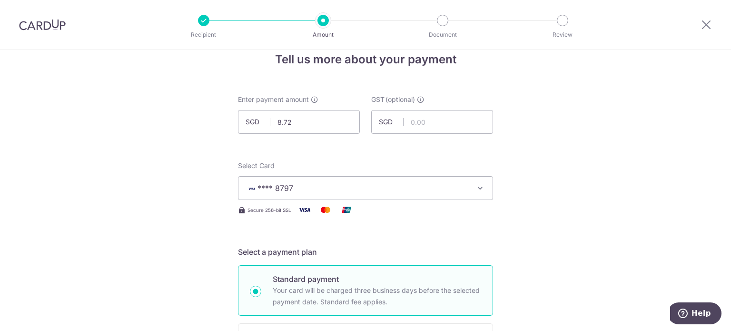
scroll to position [0, 0]
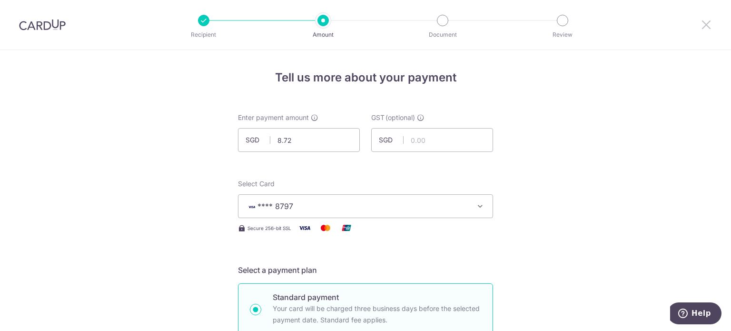
drag, startPoint x: 708, startPoint y: 26, endPoint x: 407, endPoint y: 48, distance: 301.5
click at [708, 26] on icon at bounding box center [705, 25] width 11 height 12
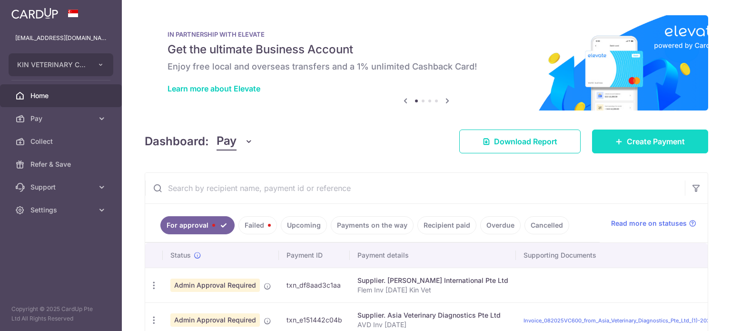
click at [632, 139] on span "Create Payment" at bounding box center [656, 141] width 58 height 11
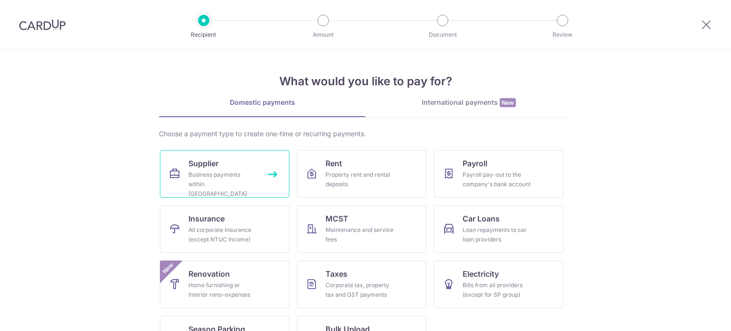
click at [243, 170] on div "Business payments within [GEOGRAPHIC_DATA]" at bounding box center [222, 184] width 69 height 29
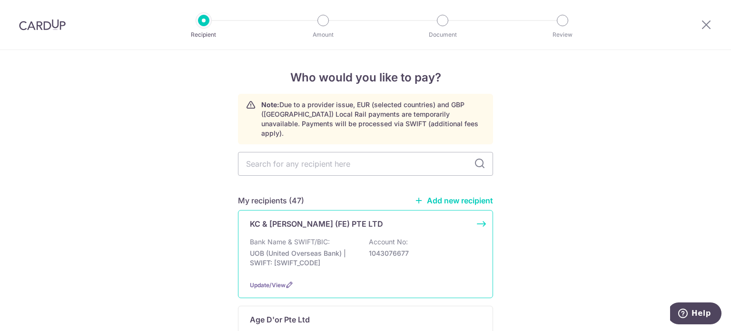
click at [345, 219] on div "KC & [PERSON_NAME] (FE) PTE LTD Bank Name & SWIFT/BIC: UOB (United Overseas Ban…" at bounding box center [365, 254] width 255 height 88
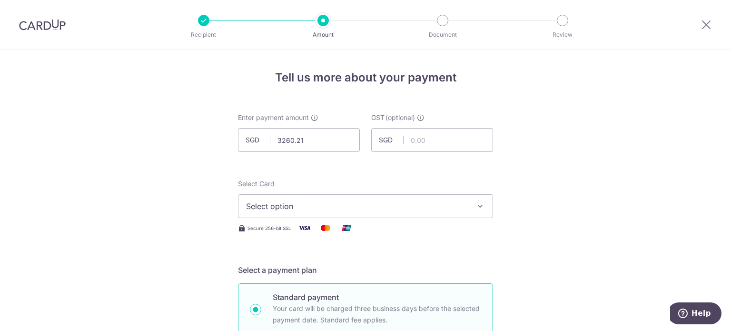
type input "3,260.21"
click at [372, 199] on button "Select option" at bounding box center [365, 206] width 255 height 24
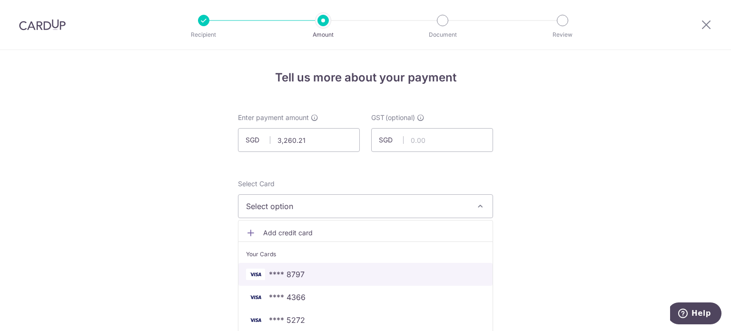
drag, startPoint x: 307, startPoint y: 272, endPoint x: 649, endPoint y: 217, distance: 345.6
click at [307, 272] on span "**** 8797" at bounding box center [365, 273] width 239 height 11
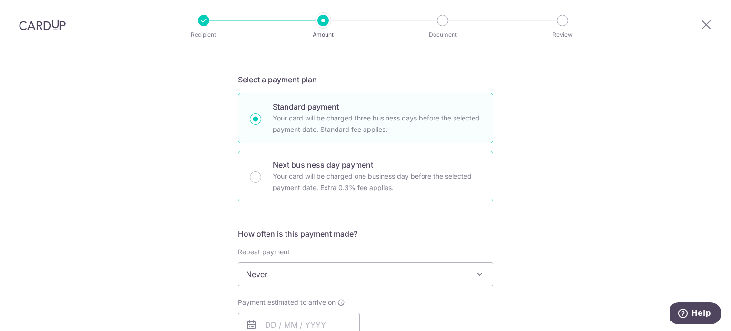
scroll to position [333, 0]
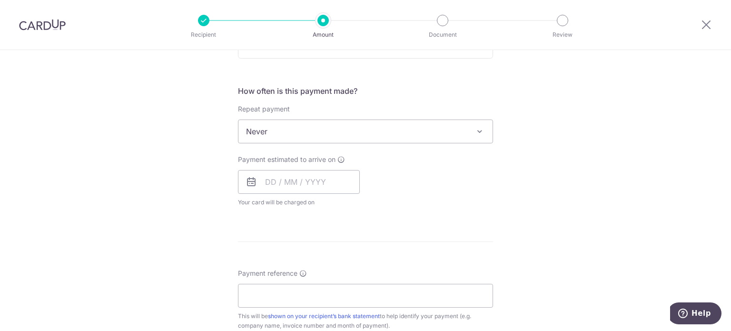
click at [327, 131] on span "Never" at bounding box center [365, 131] width 254 height 23
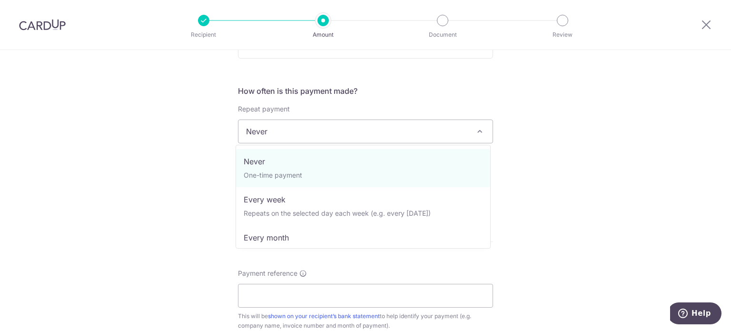
click at [124, 127] on div "Tell us more about your payment Enter payment amount SGD 3,260.21 3260.21 GST (…" at bounding box center [365, 179] width 731 height 925
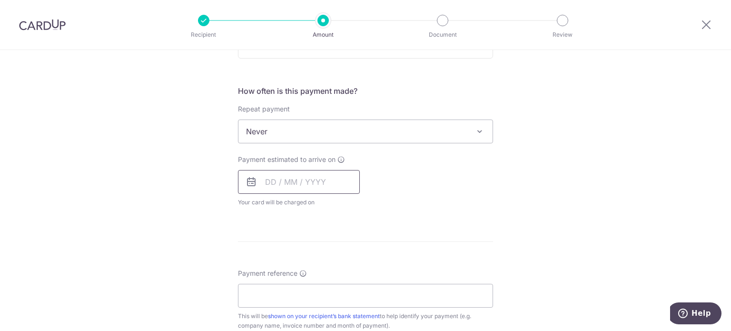
click at [277, 178] on input "text" at bounding box center [299, 182] width 122 height 24
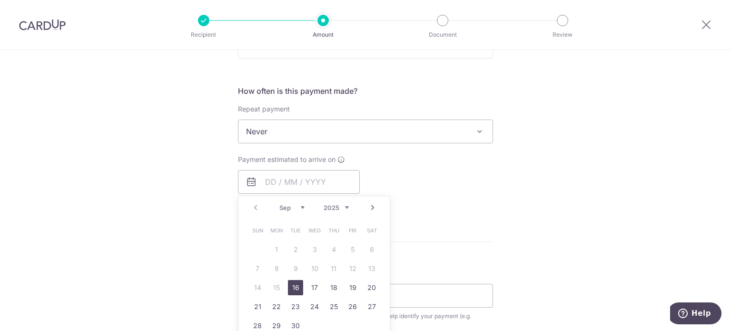
click at [291, 286] on link "16" at bounding box center [295, 287] width 15 height 15
type input "16/09/2025"
click at [0, 0] on div "Payment due and charge dates may be adjusted if it falls on weekends or public …" at bounding box center [0, 0] width 0 height 0
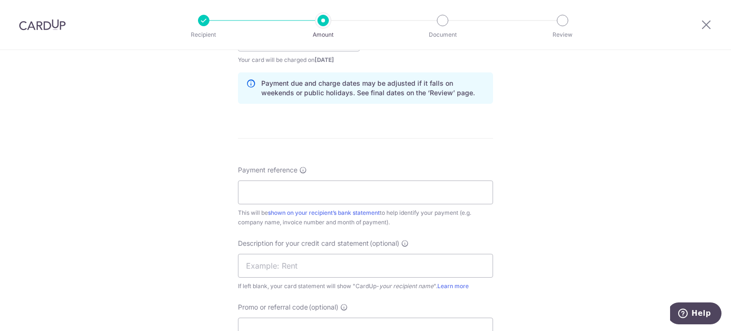
scroll to position [476, 0]
click at [309, 182] on input "Payment reference" at bounding box center [365, 192] width 255 height 24
click at [292, 192] on input "KCW SOA Jun 25 Kin Vet" at bounding box center [365, 192] width 255 height 24
drag, startPoint x: 352, startPoint y: 189, endPoint x: 119, endPoint y: 189, distance: 233.2
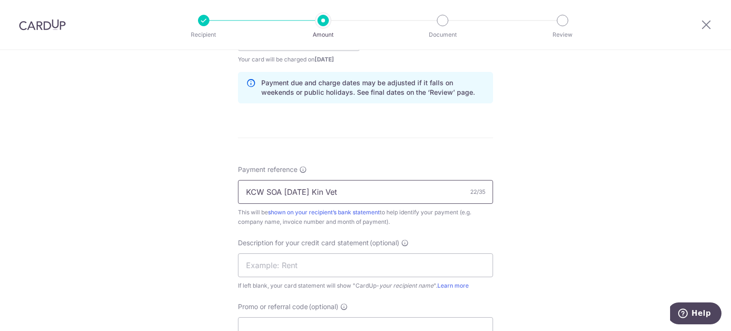
click at [110, 189] on div "Tell us more about your payment Enter payment amount SGD 3,260.21 3260.21 GST (…" at bounding box center [365, 56] width 731 height 964
type input "KCW SOA Aug 25 Kin Vet"
click at [265, 261] on input "text" at bounding box center [365, 265] width 255 height 24
paste input "KCW SOA Aug 25"
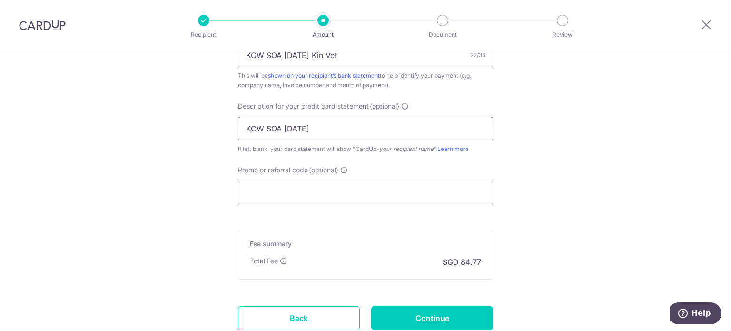
scroll to position [619, 0]
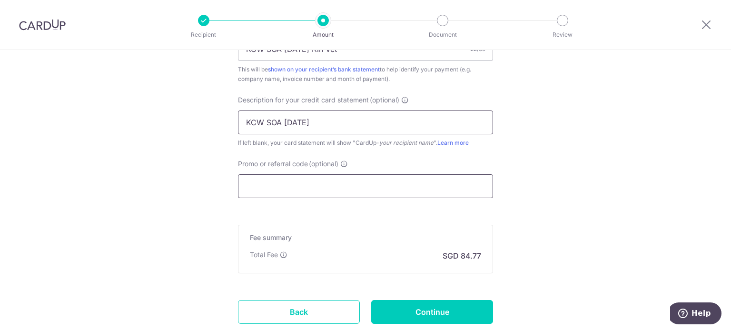
type input "KCW SOA Aug 25"
click at [282, 193] on input "Promo or referral code (optional)" at bounding box center [365, 186] width 255 height 24
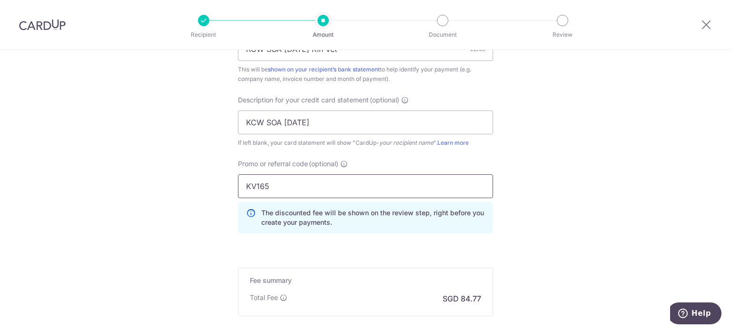
type input "KV165"
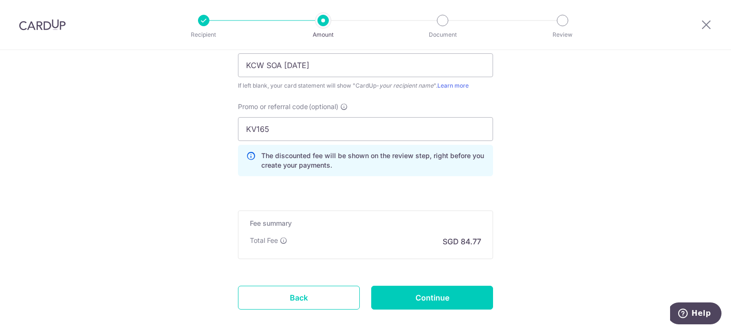
scroll to position [724, 0]
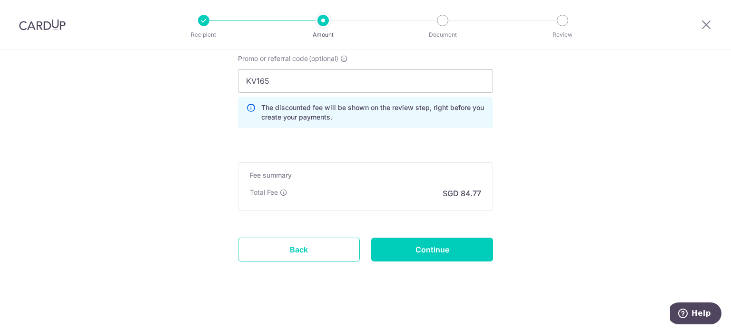
click at [453, 247] on input "Continue" at bounding box center [432, 249] width 122 height 24
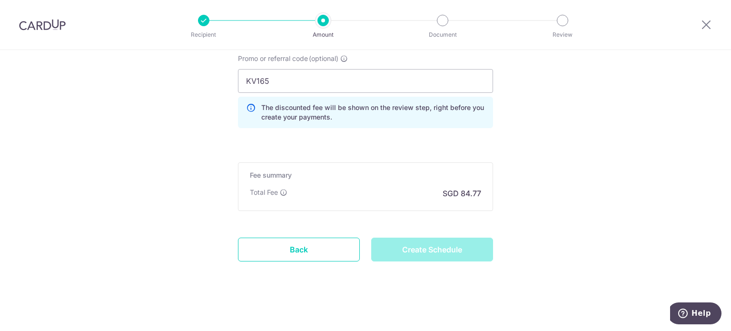
type input "Create Schedule"
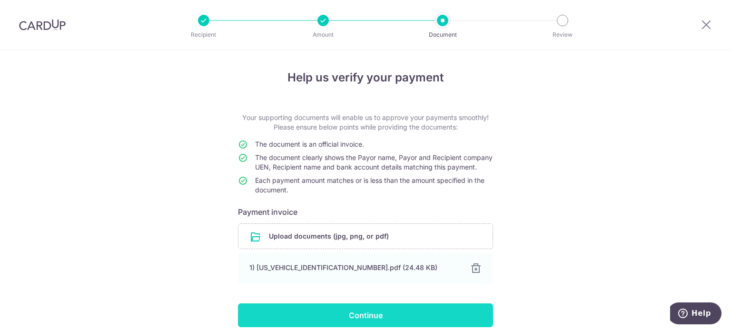
click at [345, 314] on input "Continue" at bounding box center [365, 315] width 255 height 24
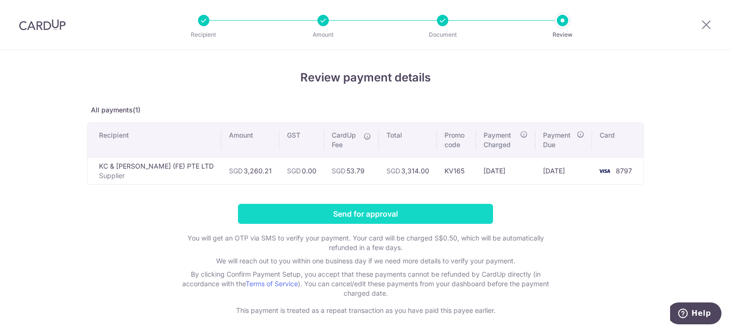
click at [403, 212] on input "Send for approval" at bounding box center [365, 214] width 255 height 20
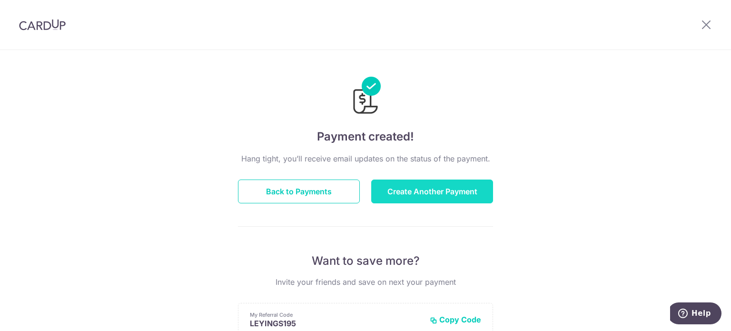
click at [428, 194] on button "Create Another Payment" at bounding box center [432, 191] width 122 height 24
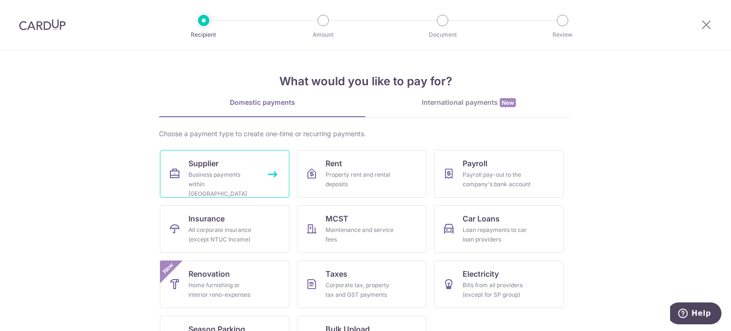
click at [220, 173] on div "Business payments within [GEOGRAPHIC_DATA]" at bounding box center [222, 184] width 69 height 29
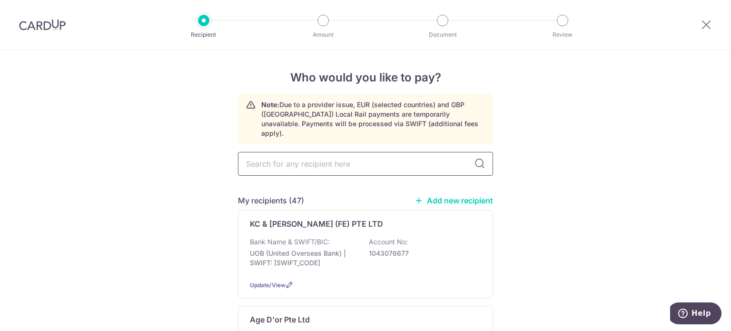
click at [333, 152] on input "text" at bounding box center [365, 164] width 255 height 24
type input "yeap"
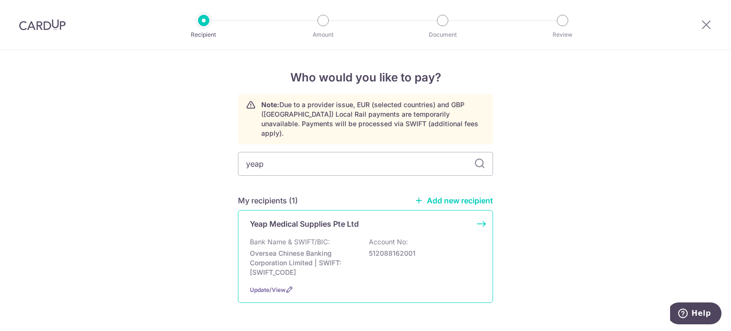
click at [373, 225] on div "Yeap Medical Supplies Pte Ltd Bank Name & SWIFT/BIC: Oversea Chinese Banking Co…" at bounding box center [365, 256] width 255 height 93
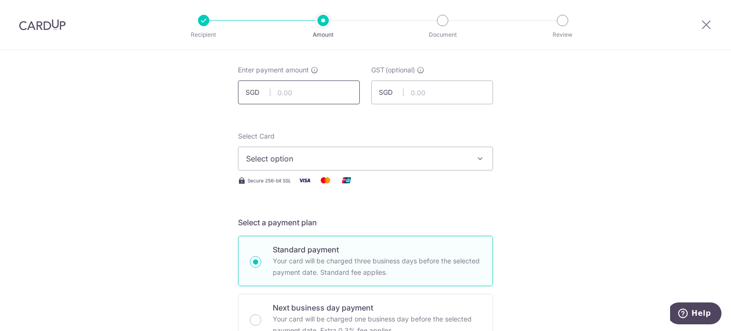
click at [312, 96] on input "text" at bounding box center [299, 92] width 122 height 24
type input "1,392.34"
click at [333, 161] on span "Select option" at bounding box center [357, 158] width 222 height 11
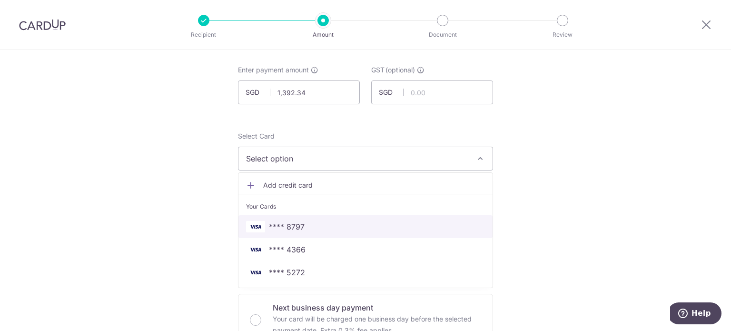
drag, startPoint x: 344, startPoint y: 220, endPoint x: 349, endPoint y: 221, distance: 4.9
click at [344, 220] on link "**** 8797" at bounding box center [365, 226] width 254 height 23
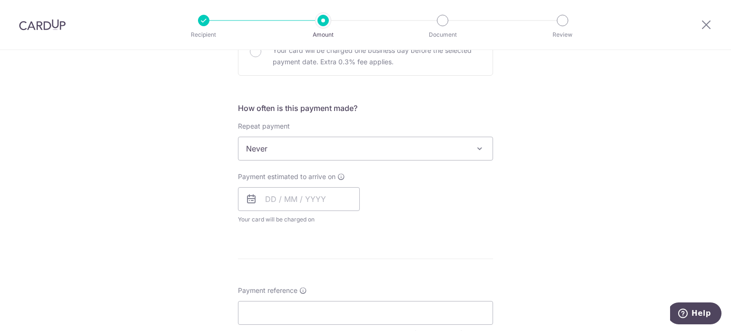
scroll to position [333, 0]
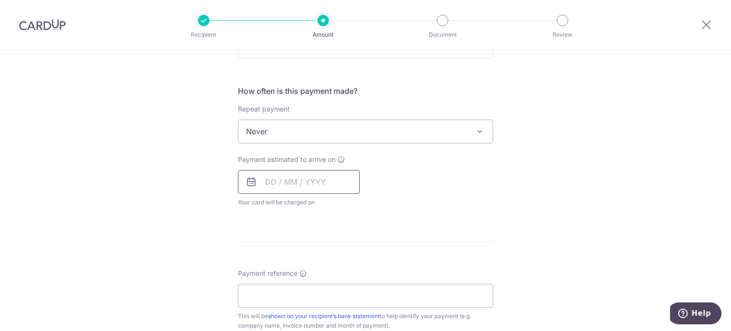
click at [295, 191] on input "text" at bounding box center [299, 182] width 122 height 24
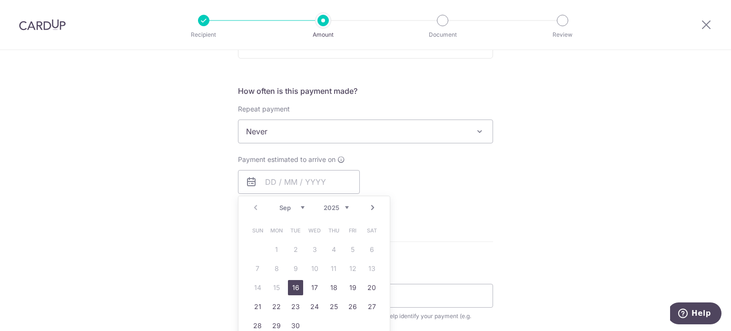
click at [291, 285] on link "16" at bounding box center [295, 287] width 15 height 15
type input "16/09/2025"
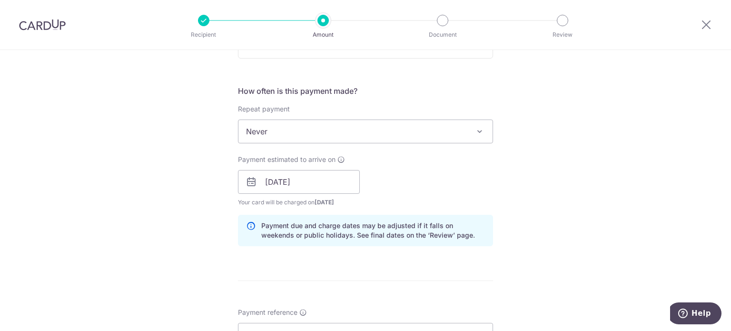
click at [615, 192] on div "Tell us more about your payment Enter payment amount SGD 1,392.34 1392.34 GST (…" at bounding box center [365, 199] width 731 height 964
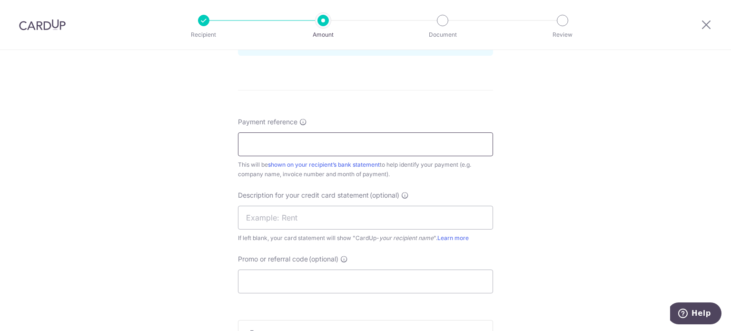
click at [388, 138] on input "Payment reference" at bounding box center [365, 144] width 255 height 24
click at [287, 142] on input "Yeap SOA Jul 25 Kin Vet" at bounding box center [365, 144] width 255 height 24
drag, startPoint x: 216, startPoint y: 138, endPoint x: 127, endPoint y: 143, distance: 89.1
click at [45, 135] on div "Tell us more about your payment Enter payment amount SGD 1,392.34 1392.34 GST (…" at bounding box center [365, 9] width 731 height 964
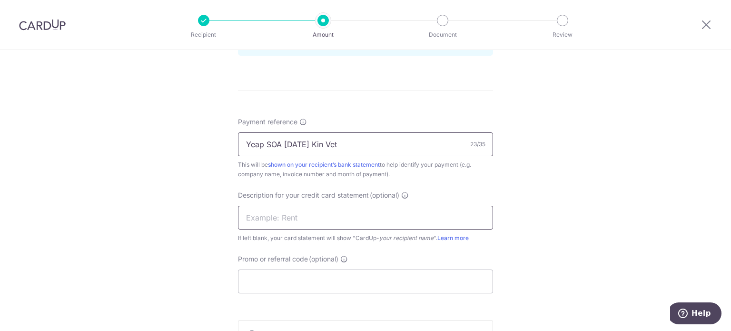
type input "Yeap SOA Aug 25 Kin Vet"
click at [248, 210] on input "text" at bounding box center [365, 218] width 255 height 24
paste input "Yeap SOA Aug 25"
type input "Yeap SOA Aug 25"
click at [271, 279] on input "Promo or referral code (optional)" at bounding box center [365, 281] width 255 height 24
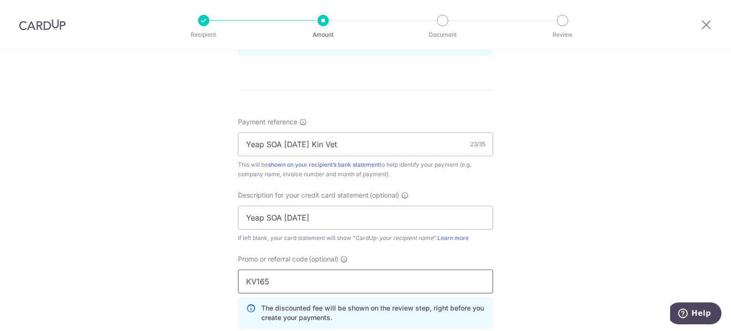
type input "KV165"
click at [554, 224] on div "Tell us more about your payment Enter payment amount SGD 1,392.34 1392.34 GST (…" at bounding box center [365, 30] width 731 height 1006
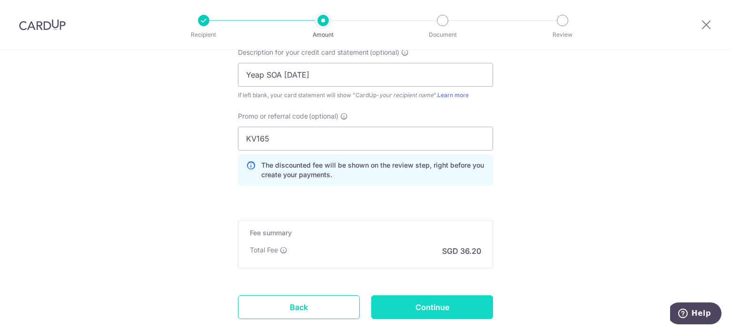
click at [456, 302] on input "Continue" at bounding box center [432, 307] width 122 height 24
type input "Create Schedule"
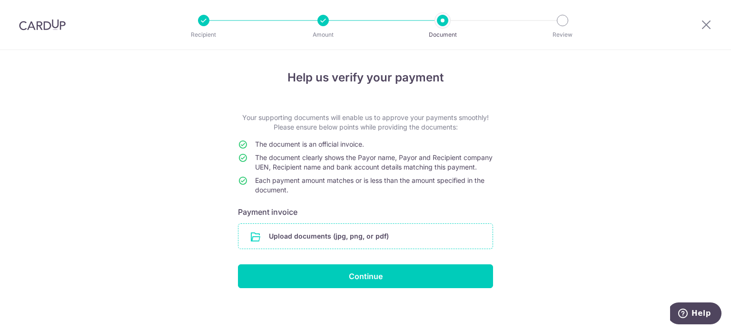
click at [404, 243] on input "file" at bounding box center [365, 236] width 254 height 25
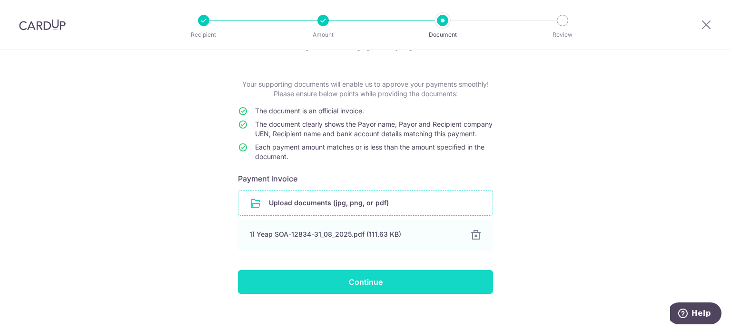
scroll to position [48, 0]
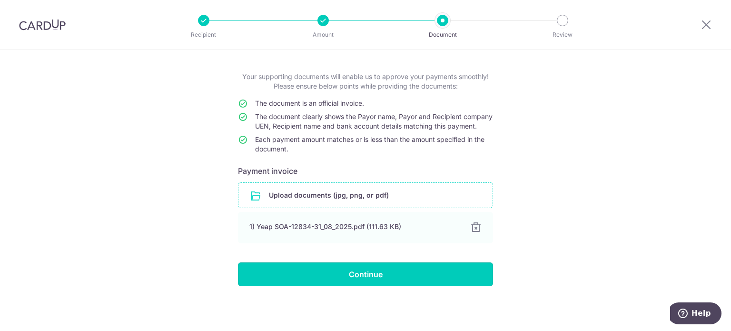
click at [384, 269] on input "Continue" at bounding box center [365, 274] width 255 height 24
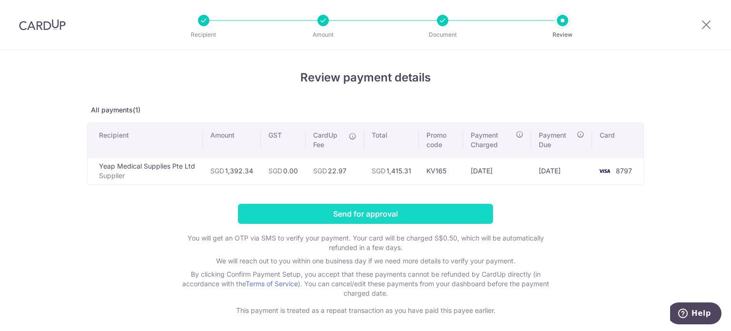
click at [403, 213] on input "Send for approval" at bounding box center [365, 214] width 255 height 20
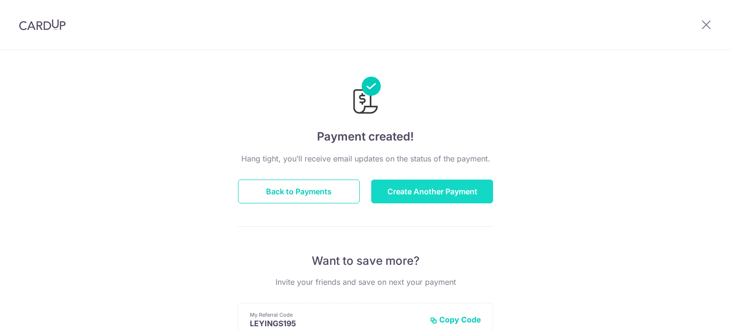
click at [440, 194] on button "Create Another Payment" at bounding box center [432, 191] width 122 height 24
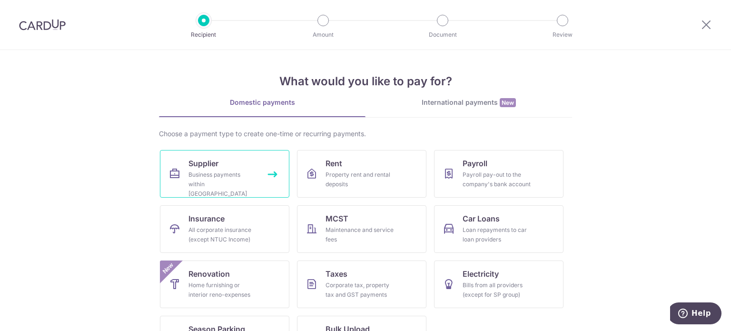
click at [248, 172] on div "Business payments within Singapore" at bounding box center [222, 184] width 69 height 29
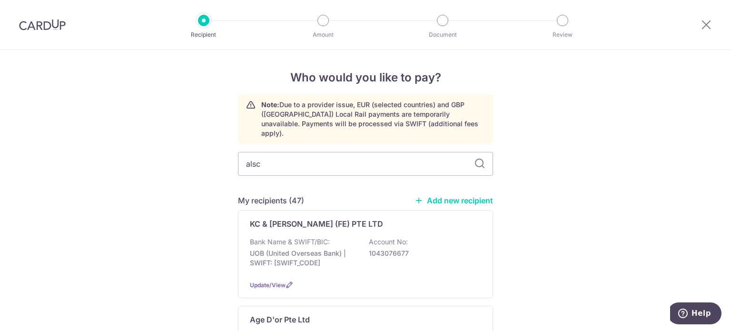
type input "alsco"
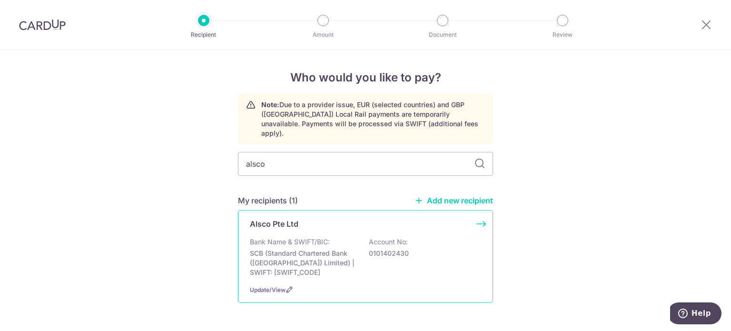
click at [315, 219] on div "Alsco Pte Ltd" at bounding box center [360, 223] width 220 height 11
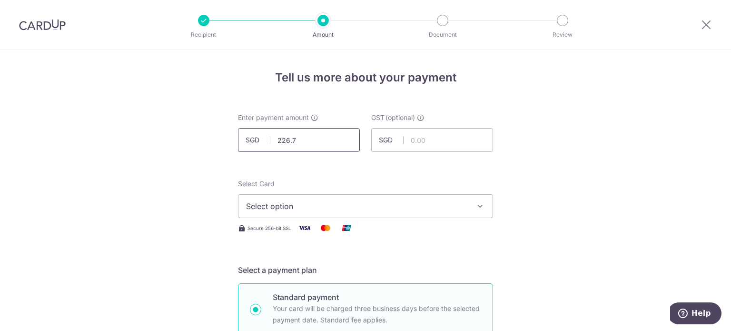
type input "226.73"
drag, startPoint x: 613, startPoint y: 159, endPoint x: 589, endPoint y: 156, distance: 24.6
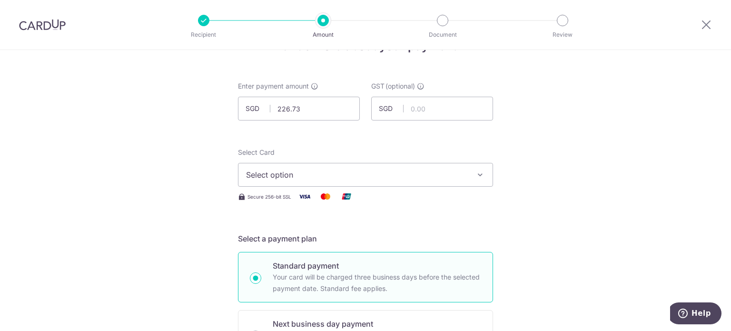
scroll to position [143, 0]
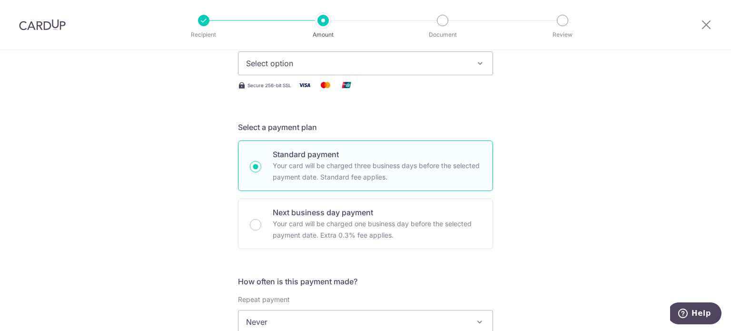
click at [375, 71] on button "Select option" at bounding box center [365, 63] width 255 height 24
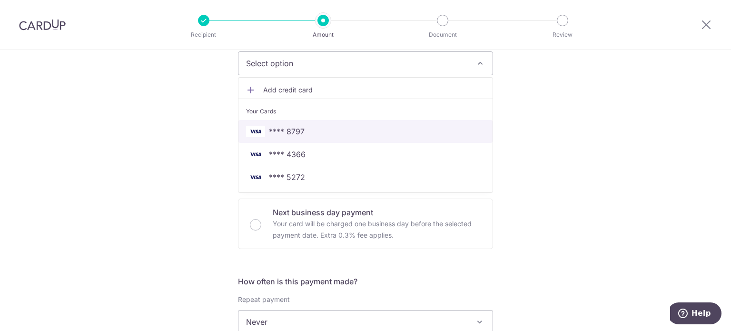
click at [315, 134] on span "**** 8797" at bounding box center [365, 131] width 239 height 11
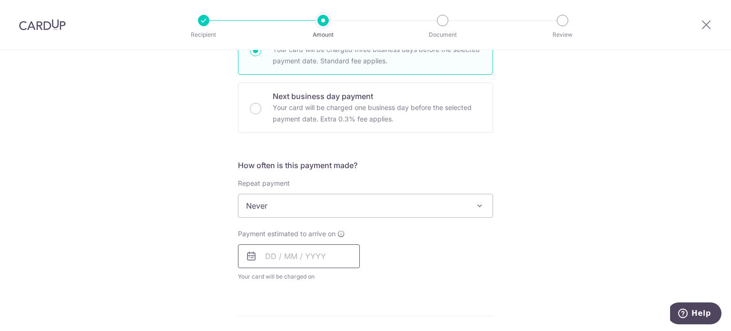
scroll to position [286, 0]
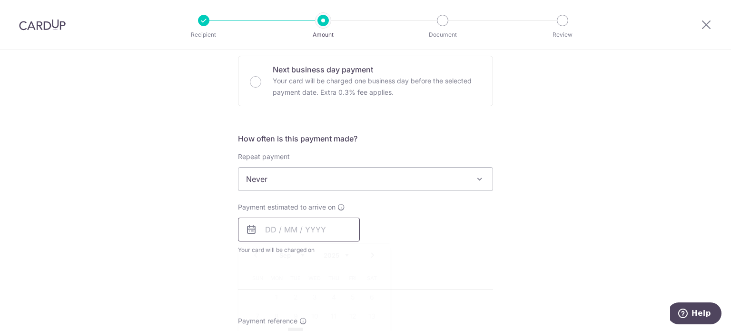
click at [291, 230] on input "text" at bounding box center [299, 229] width 122 height 24
click at [290, 330] on link "16" at bounding box center [295, 334] width 15 height 15
type input "[DATE]"
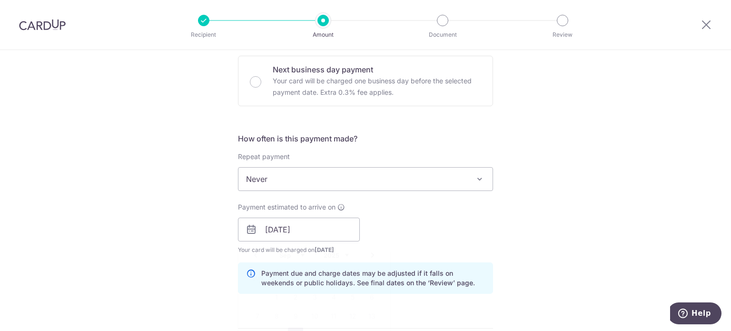
click at [292, 328] on form "Enter payment amount SGD 226.73 226.73 GST (optional) SGD Select Card **** 8797…" at bounding box center [365, 255] width 255 height 856
click at [435, 226] on div "Payment estimated to arrive on 16/09/2025 Prev Next Sep Oct Nov Dec 2025 2026 2…" at bounding box center [365, 228] width 266 height 52
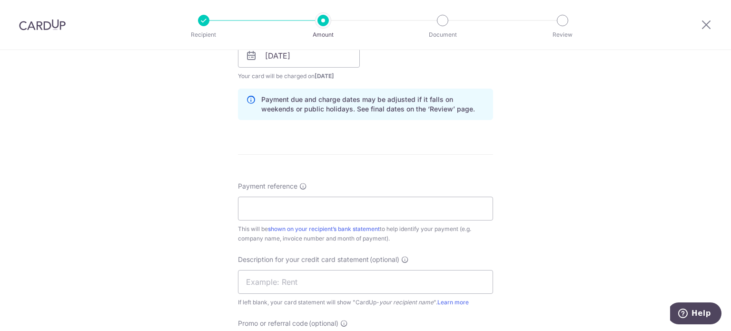
scroll to position [476, 0]
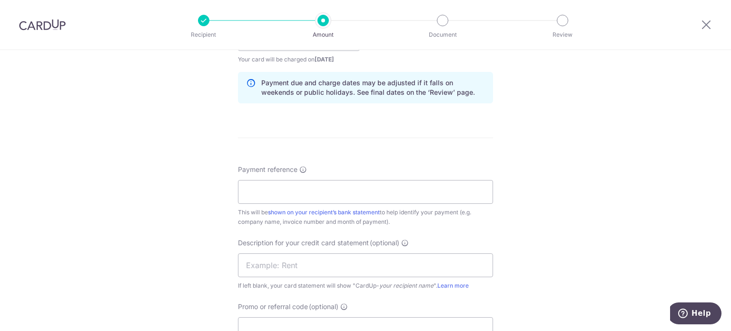
click at [338, 207] on div "This will be shown on your recipient’s bank statement to help identify your pay…" at bounding box center [365, 216] width 255 height 19
click at [342, 197] on input "Payment reference" at bounding box center [365, 192] width 255 height 24
type input "KV165"
click at [637, 146] on div "Tell us more about your payment Enter payment amount SGD 226.73 226.73 GST (opt…" at bounding box center [365, 56] width 731 height 964
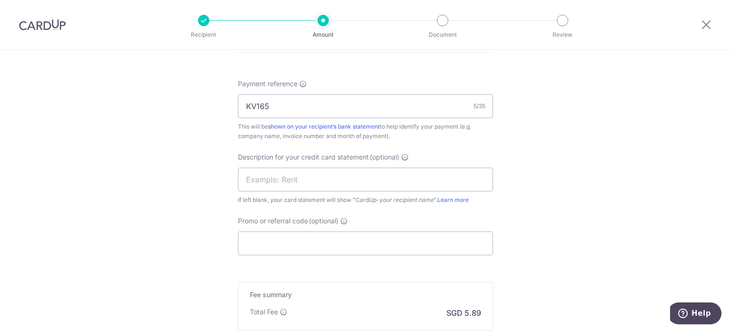
scroll to position [571, 0]
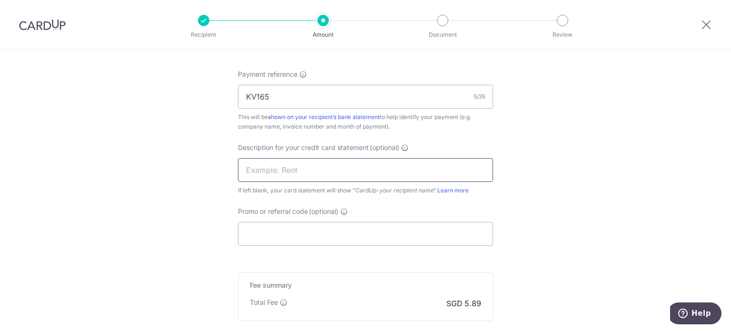
drag, startPoint x: 405, startPoint y: 162, endPoint x: 411, endPoint y: 165, distance: 6.4
click at [405, 162] on input "text" at bounding box center [365, 170] width 255 height 24
click at [266, 168] on input "ALS INV Jun 25" at bounding box center [365, 170] width 255 height 24
click at [286, 169] on input "ALS SOA Jun 25" at bounding box center [365, 170] width 255 height 24
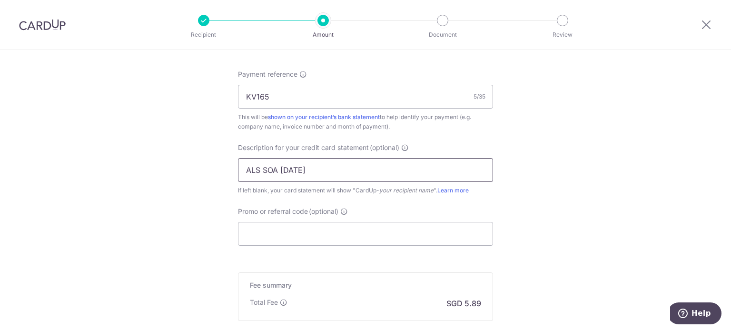
click at [286, 169] on input "ALS SOA Jun 25" at bounding box center [365, 170] width 255 height 24
click at [317, 167] on input "ALS SOA Aug 25" at bounding box center [365, 170] width 255 height 24
drag, startPoint x: 316, startPoint y: 171, endPoint x: 169, endPoint y: 175, distance: 147.1
type input "ALS SOA Aug 25"
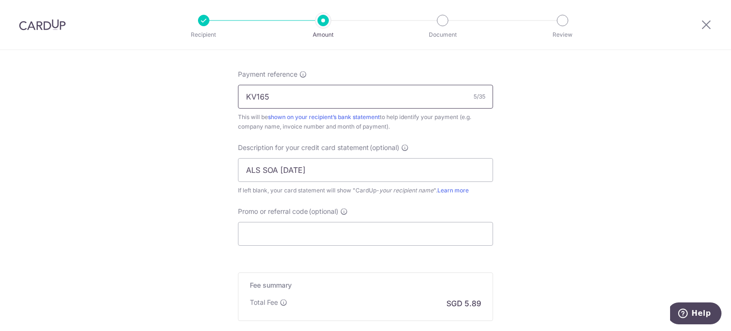
drag, startPoint x: 369, startPoint y: 93, endPoint x: 194, endPoint y: 98, distance: 174.7
paste input "ALS SOA Aug 25"
type input "ALS SOA Aug 25 Kin Vet"
click at [309, 229] on input "Promo or referral code (optional)" at bounding box center [365, 234] width 255 height 24
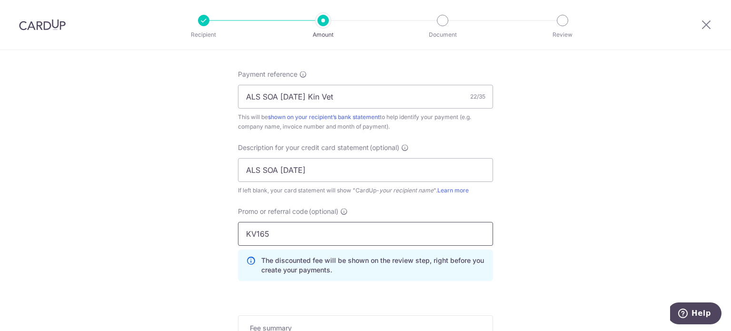
type input "KV165"
drag, startPoint x: 613, startPoint y: 191, endPoint x: 603, endPoint y: 190, distance: 10.0
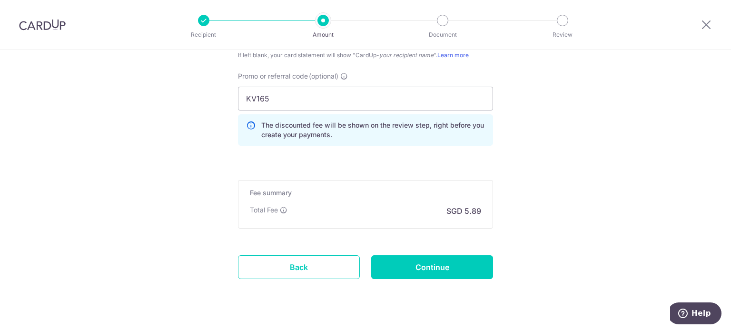
scroll to position [714, 0]
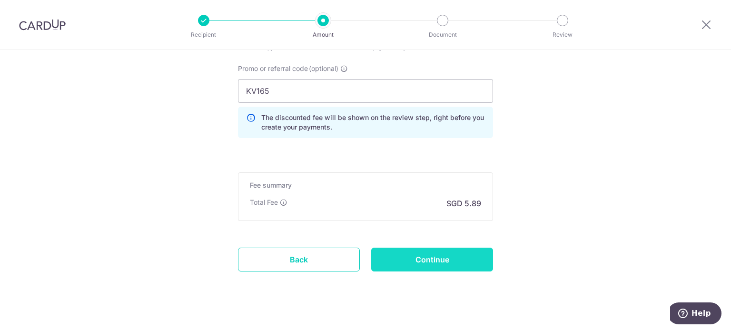
click at [414, 252] on input "Continue" at bounding box center [432, 259] width 122 height 24
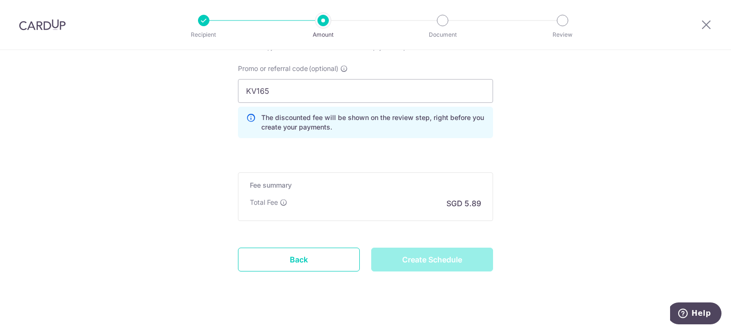
type input "Create Schedule"
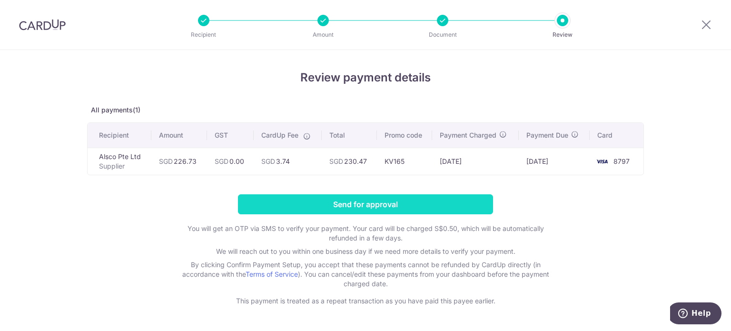
click at [407, 203] on input "Send for approval" at bounding box center [365, 204] width 255 height 20
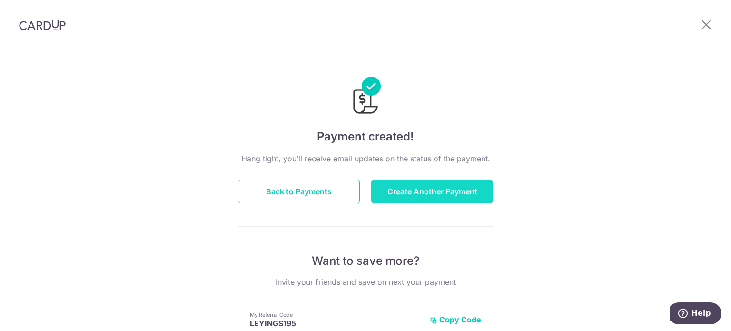
click at [404, 188] on button "Create Another Payment" at bounding box center [432, 191] width 122 height 24
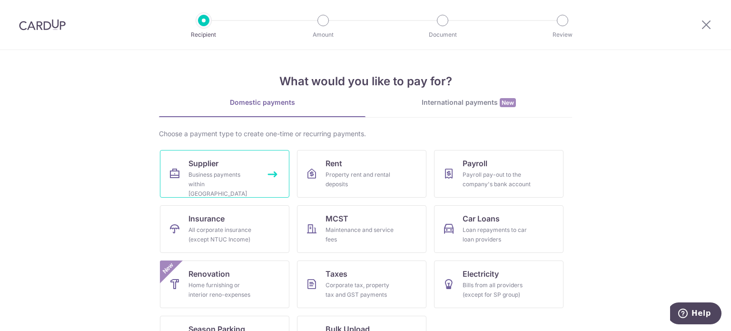
click at [264, 167] on link "Supplier Business payments within Singapore" at bounding box center [224, 174] width 129 height 48
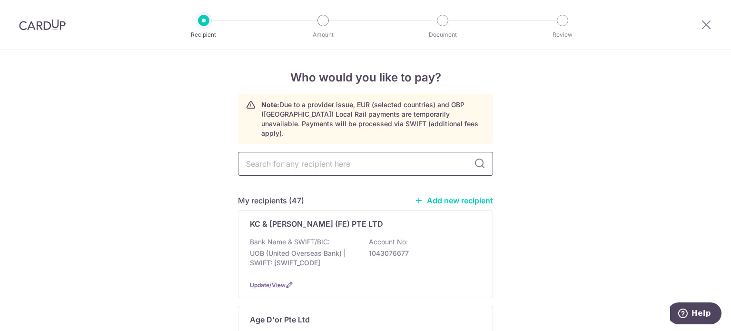
scroll to position [48, 0]
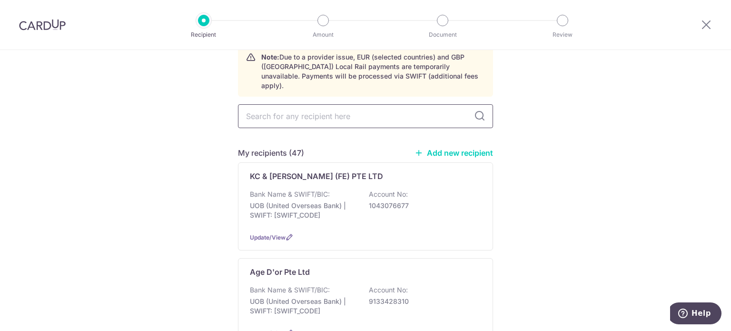
click at [347, 107] on input "text" at bounding box center [365, 116] width 255 height 24
type input "ritm"
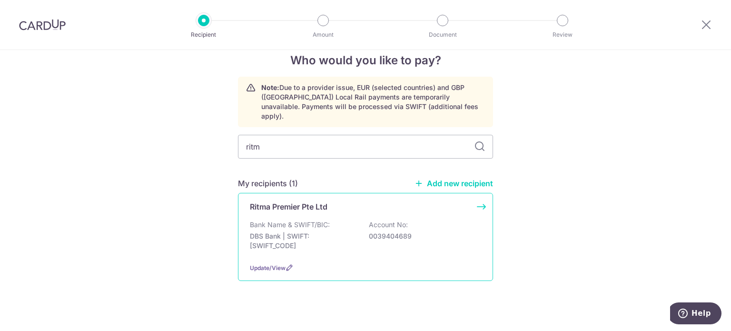
click at [454, 247] on div "Ritma Premier Pte Ltd Bank Name & SWIFT/BIC: DBS Bank | SWIFT: [SWIFT_CODE] Acc…" at bounding box center [365, 237] width 255 height 88
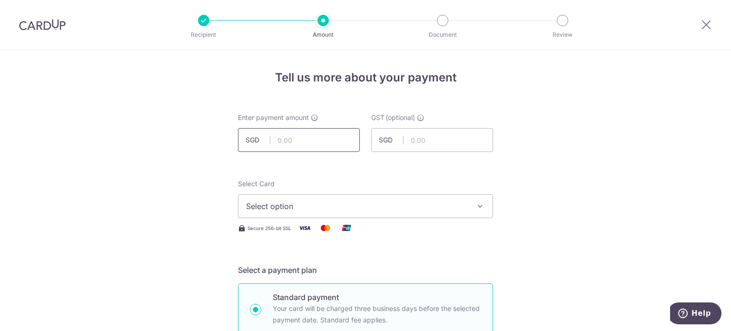
click at [322, 141] on input "text" at bounding box center [299, 140] width 122 height 24
type input "4,007.93"
click at [460, 210] on span "Select option" at bounding box center [357, 205] width 222 height 11
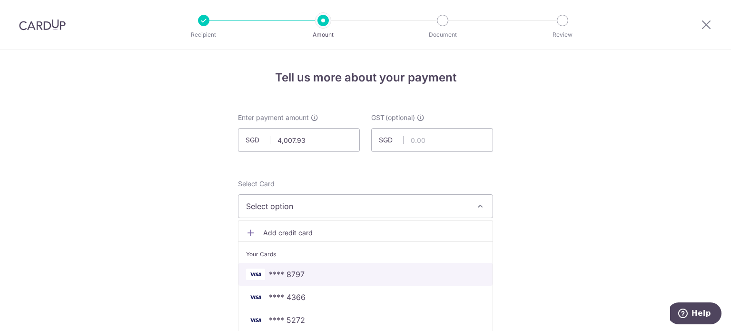
click at [337, 267] on link "**** 8797" at bounding box center [365, 274] width 254 height 23
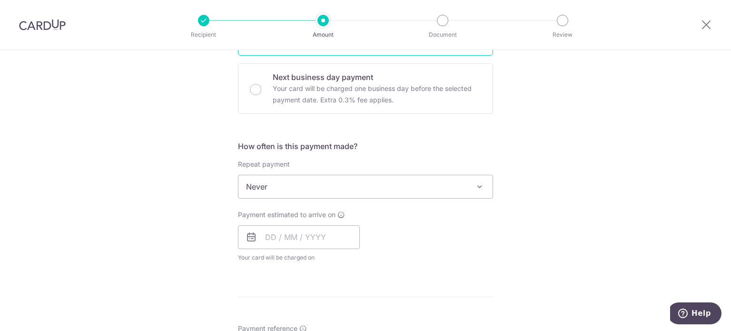
scroll to position [333, 0]
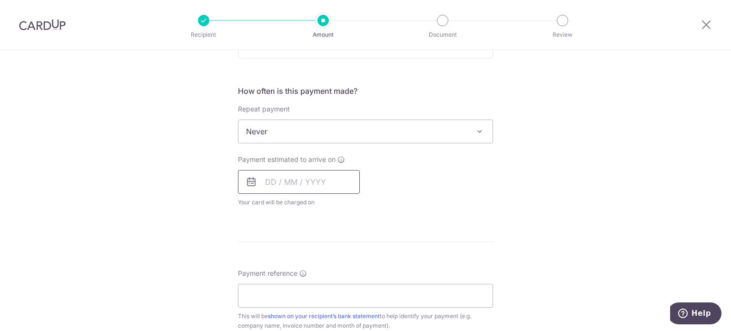
click at [322, 178] on input "text" at bounding box center [299, 182] width 122 height 24
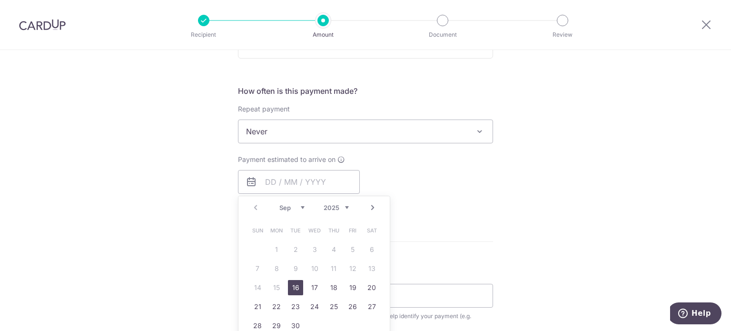
click at [293, 284] on link "16" at bounding box center [295, 287] width 15 height 15
type input "16/09/2025"
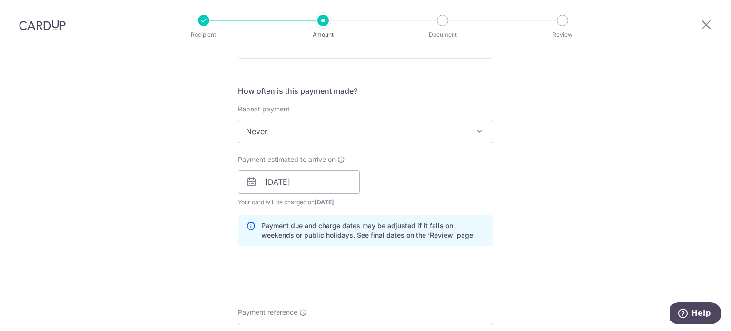
click at [472, 180] on div "Payment estimated to arrive on 16/09/2025 Prev Next Sep Oct Nov Dec 2025 2026 2…" at bounding box center [365, 181] width 266 height 52
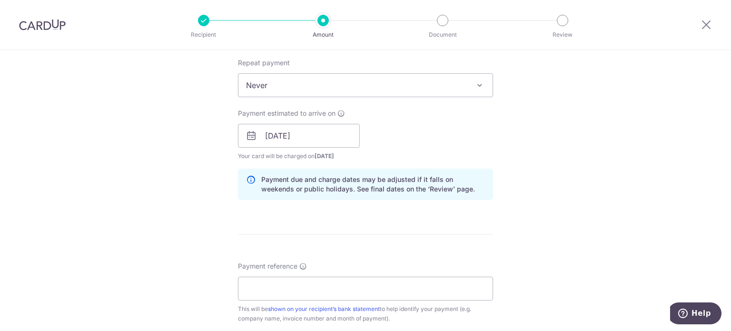
scroll to position [476, 0]
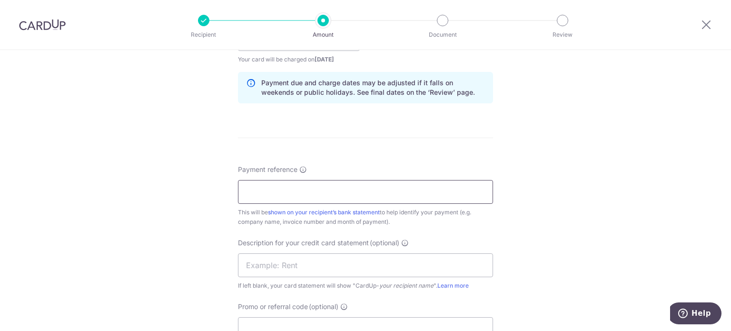
click at [357, 187] on input "Payment reference" at bounding box center [365, 192] width 255 height 24
type input "Ritm SOA Jul 25 Kin Vet"
drag, startPoint x: 357, startPoint y: 188, endPoint x: 148, endPoint y: 188, distance: 208.9
click at [146, 188] on div "Tell us more about your payment Enter payment amount SGD 4,007.93 4007.93 GST (…" at bounding box center [365, 56] width 731 height 964
click at [305, 265] on input "text" at bounding box center [365, 265] width 255 height 24
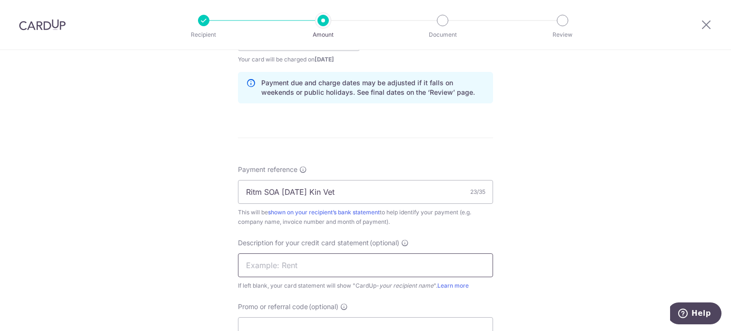
paste input "Ritm SOA Jul 25"
click at [284, 262] on input "Ritm SOA Jul 25" at bounding box center [365, 265] width 255 height 24
type input "Ritm SOA Jul 25"
click at [286, 190] on input "Ritm SOA Jul 25 Kin Vet" at bounding box center [365, 192] width 255 height 24
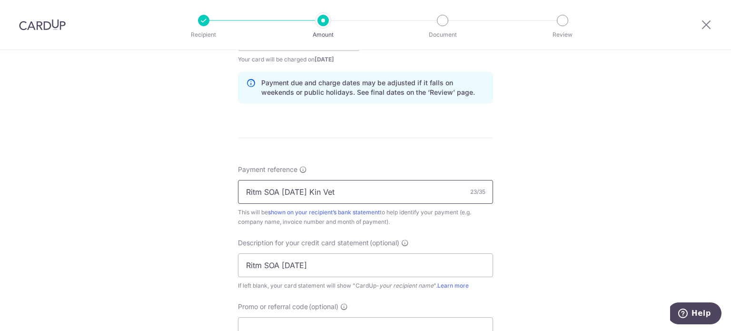
click at [286, 190] on input "Ritm SOA Jul 25 Kin Vet" at bounding box center [365, 192] width 255 height 24
type input "Ritm SOA Aug 25 Kin Vet"
click at [288, 262] on input "Ritm SOA Jul 25" at bounding box center [365, 265] width 255 height 24
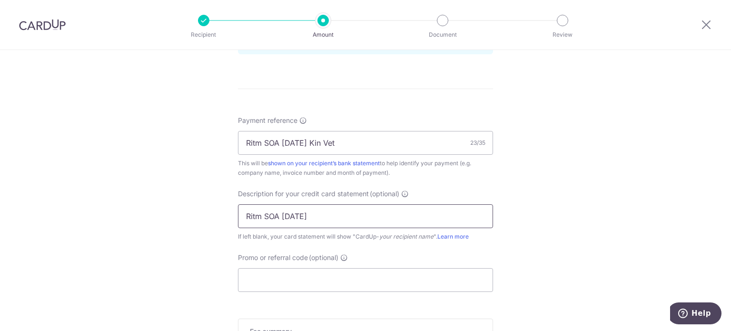
scroll to position [571, 0]
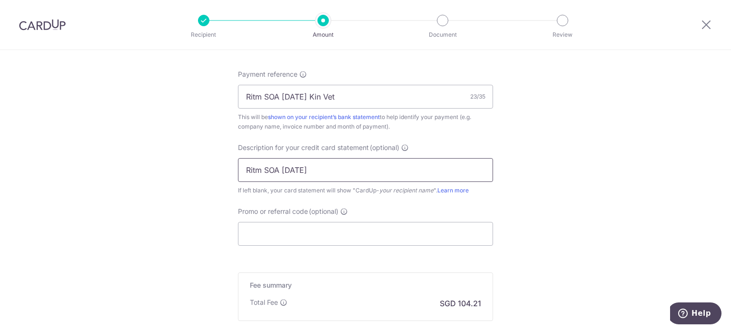
type input "Ritm SOA Aug 25"
click at [350, 236] on input "Promo or referral code (optional)" at bounding box center [365, 234] width 255 height 24
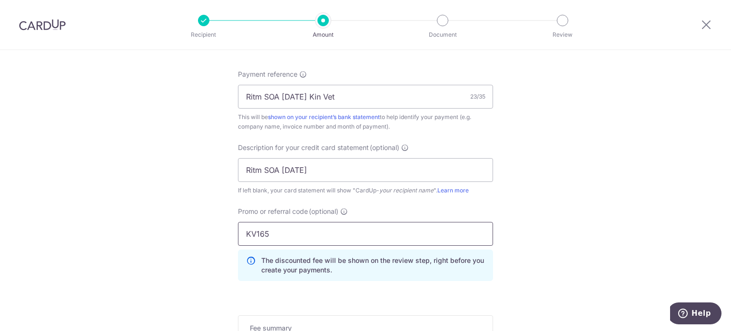
type input "KV165"
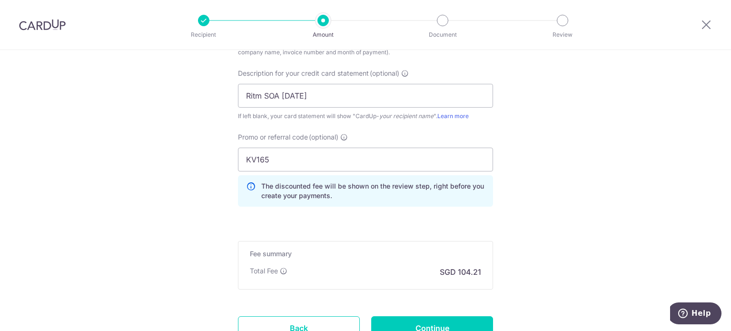
scroll to position [724, 0]
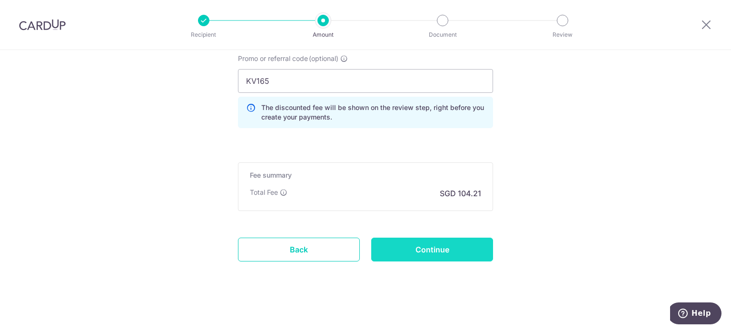
drag, startPoint x: 440, startPoint y: 242, endPoint x: 448, endPoint y: 234, distance: 11.4
click at [440, 242] on input "Continue" at bounding box center [432, 249] width 122 height 24
type input "Create Schedule"
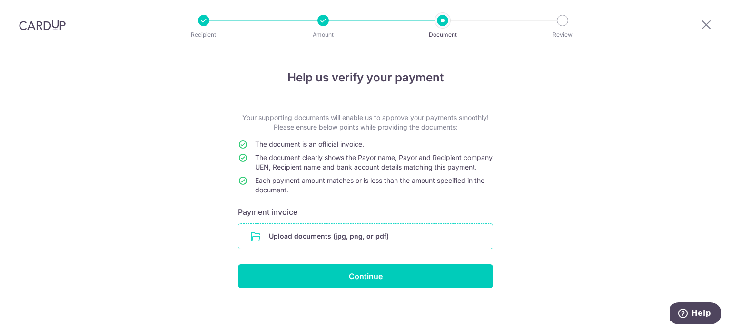
click at [382, 241] on input "file" at bounding box center [365, 236] width 254 height 25
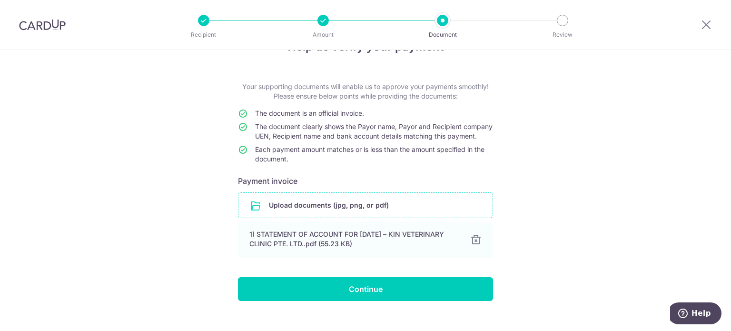
scroll to position [48, 0]
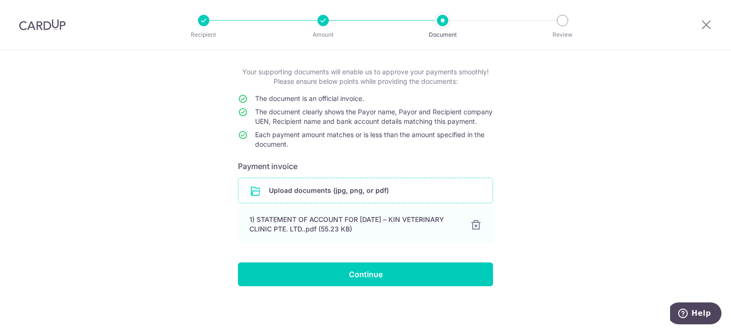
click at [609, 133] on div "Help us verify your payment Your supporting documents will enable us to approve…" at bounding box center [365, 167] width 731 height 326
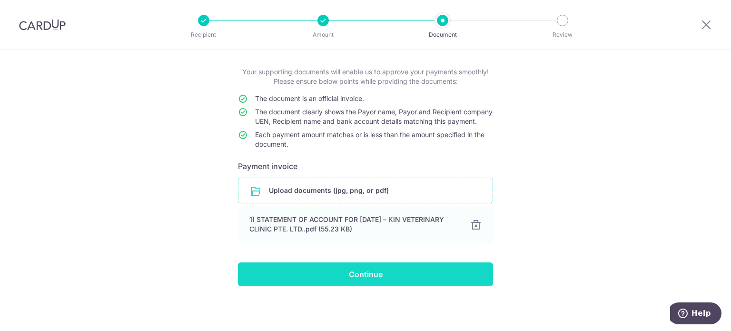
click at [405, 278] on input "Continue" at bounding box center [365, 274] width 255 height 24
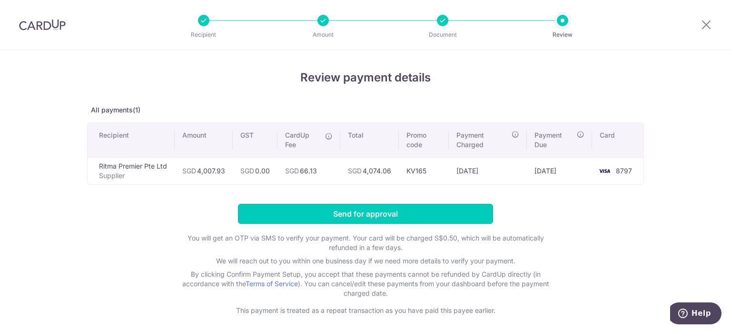
click at [469, 211] on input "Send for approval" at bounding box center [365, 214] width 255 height 20
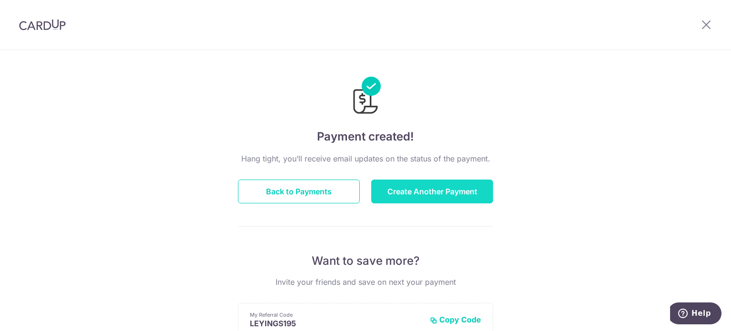
click at [465, 188] on button "Create Another Payment" at bounding box center [432, 191] width 122 height 24
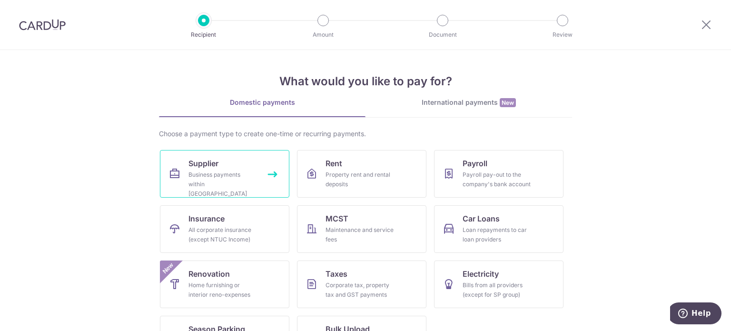
click at [221, 173] on div "Business payments within [GEOGRAPHIC_DATA]" at bounding box center [222, 184] width 69 height 29
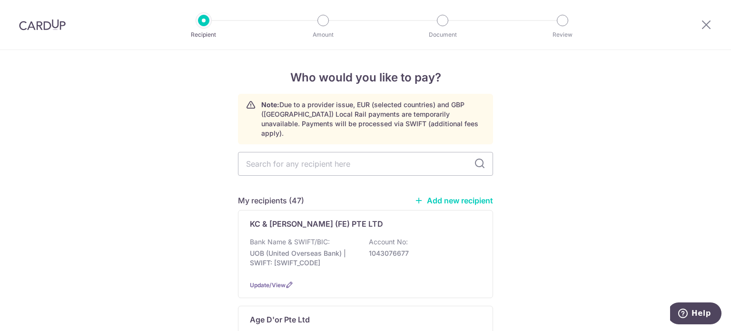
click at [372, 154] on input "text" at bounding box center [365, 164] width 255 height 24
type input "v"
type input "imag"
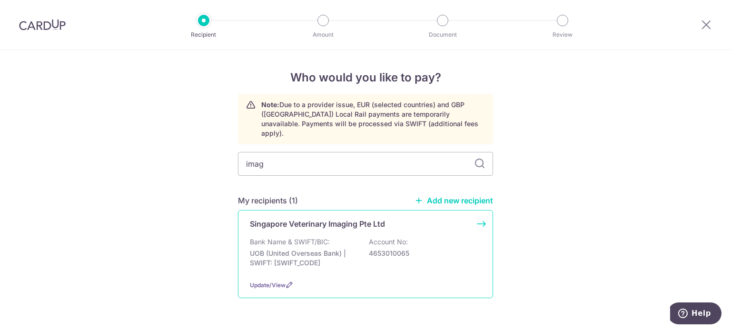
click at [369, 218] on p "Singapore Veterinary Imaging Pte Ltd" at bounding box center [317, 223] width 135 height 11
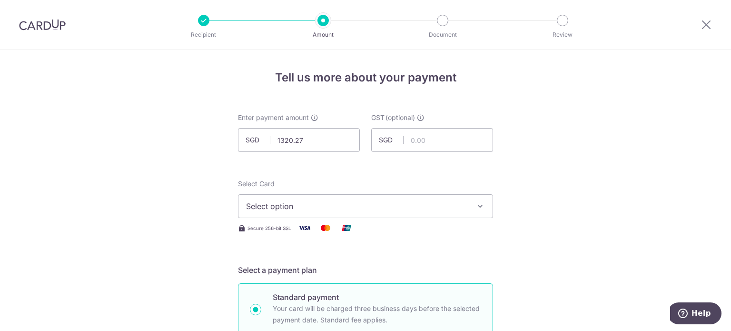
type input "1,320.27"
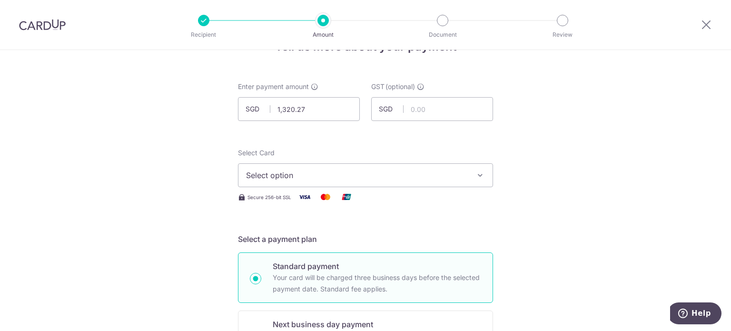
scroll to position [48, 0]
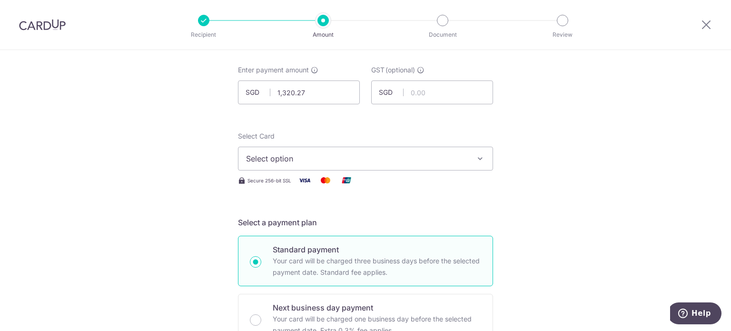
click at [369, 157] on span "Select option" at bounding box center [357, 158] width 222 height 11
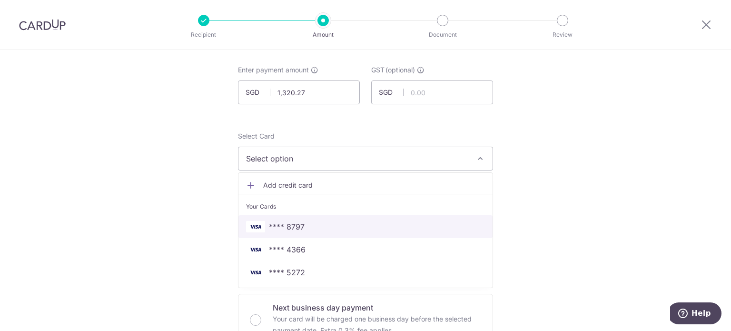
click at [300, 218] on link "**** 8797" at bounding box center [365, 226] width 254 height 23
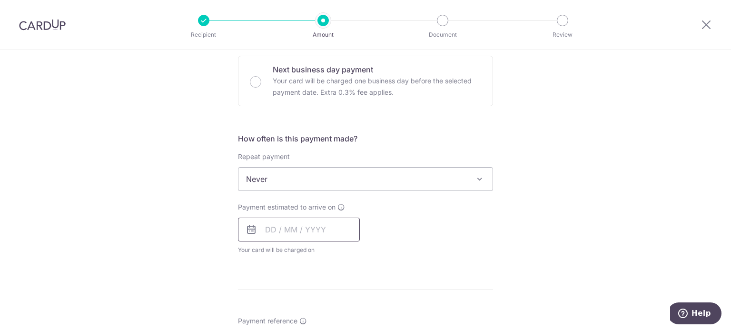
click at [307, 224] on input "text" at bounding box center [299, 229] width 122 height 24
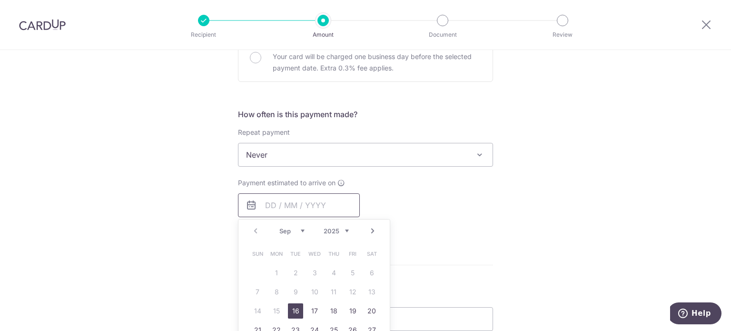
scroll to position [333, 0]
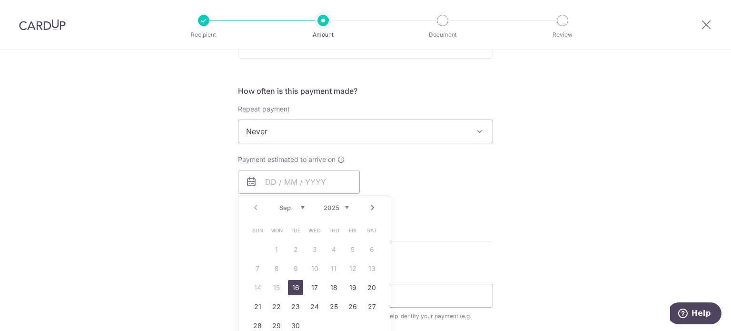
click at [295, 289] on link "16" at bounding box center [295, 287] width 15 height 15
type input "[DATE]"
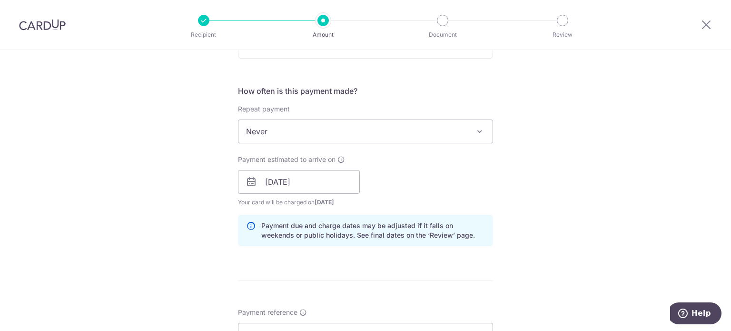
click at [594, 203] on div "Tell us more about your payment Enter payment amount SGD 1,320.27 1320.27 GST (…" at bounding box center [365, 199] width 731 height 964
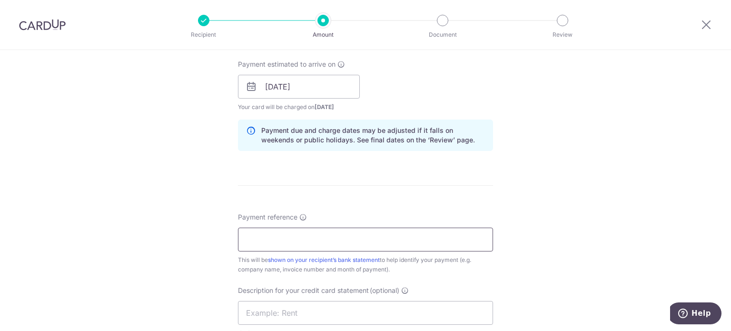
click at [354, 240] on input "Payment reference" at bounding box center [365, 239] width 255 height 24
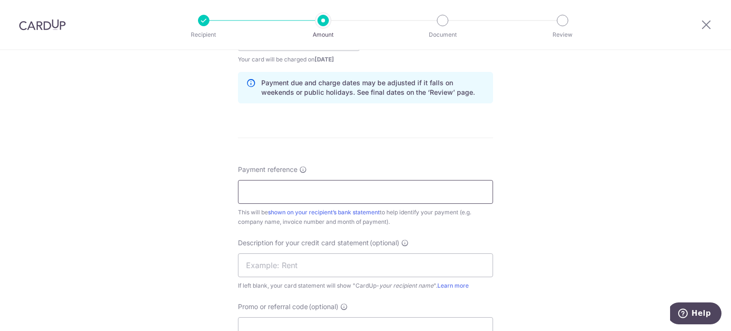
scroll to position [523, 0]
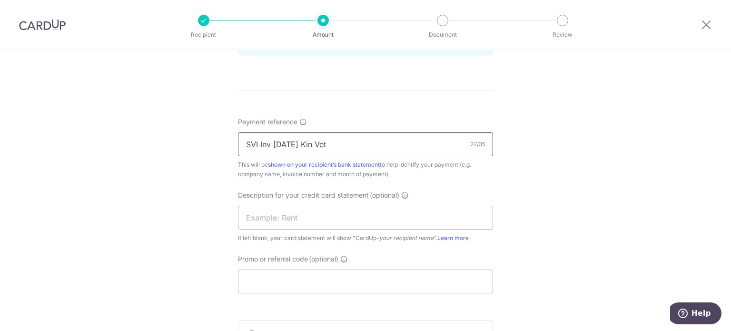
click at [279, 145] on input "SVI Inv [DATE] Kin Vet" at bounding box center [365, 144] width 255 height 24
drag, startPoint x: 329, startPoint y: 144, endPoint x: 142, endPoint y: 155, distance: 187.3
click at [133, 155] on div "Tell us more about your payment Enter payment amount SGD 1,320.27 1320.27 GST (…" at bounding box center [365, 9] width 731 height 964
type input "SVI Inv [DATE] Kin Vet"
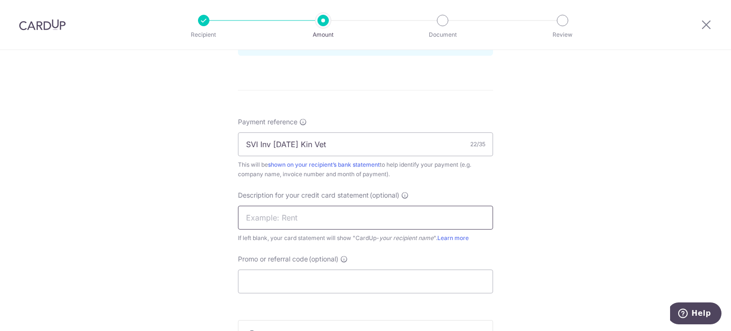
click at [329, 217] on input "text" at bounding box center [365, 218] width 255 height 24
paste input "SVI Inv [DATE]"
type input "SVI Inv [DATE]"
click at [294, 271] on input "Promo or referral code (optional)" at bounding box center [365, 281] width 255 height 24
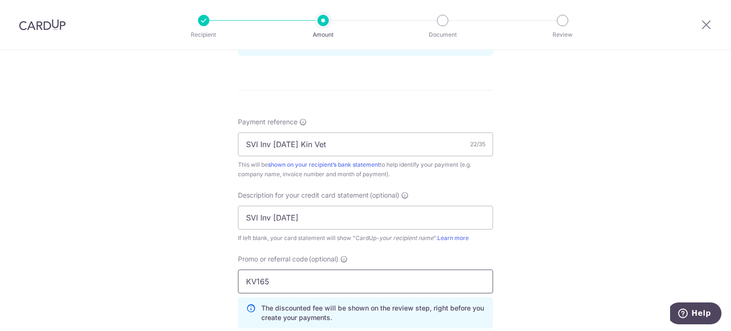
type input "KV165"
click at [554, 187] on div "Tell us more about your payment Enter payment amount SGD 1,320.27 1320.27 GST (…" at bounding box center [365, 30] width 731 height 1006
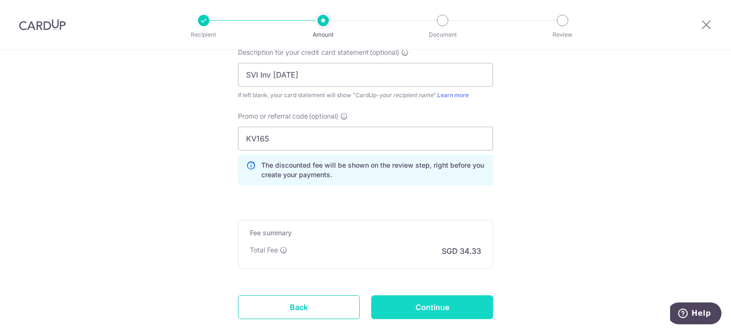
click at [420, 296] on input "Continue" at bounding box center [432, 307] width 122 height 24
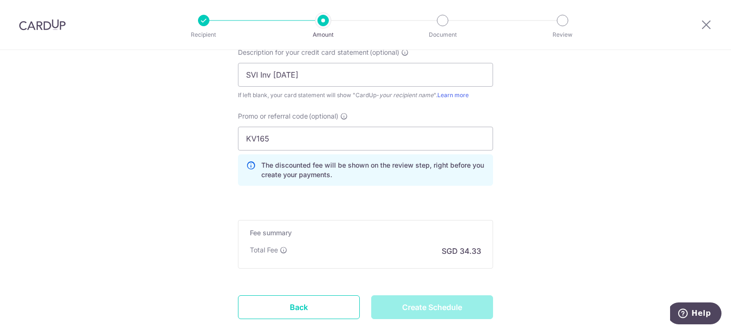
type input "Create Schedule"
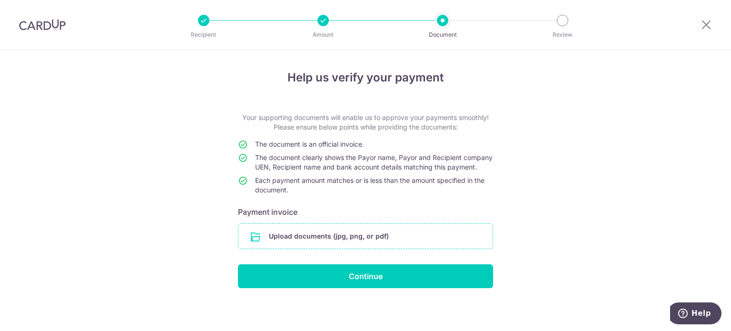
click at [449, 248] on input "file" at bounding box center [365, 236] width 254 height 25
click at [406, 243] on input "file" at bounding box center [365, 236] width 254 height 25
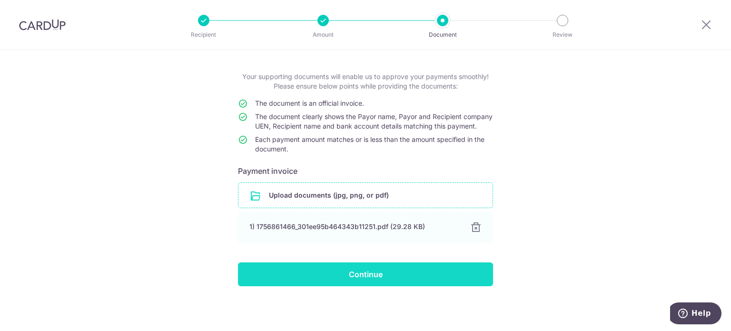
scroll to position [49, 0]
click at [398, 271] on input "Continue" at bounding box center [365, 274] width 255 height 24
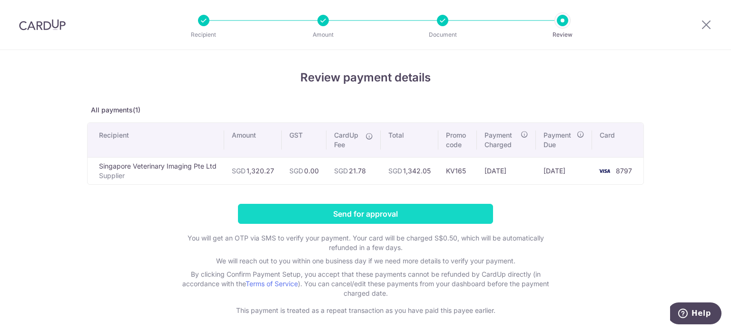
click at [453, 212] on input "Send for approval" at bounding box center [365, 214] width 255 height 20
